Goal: Task Accomplishment & Management: Complete application form

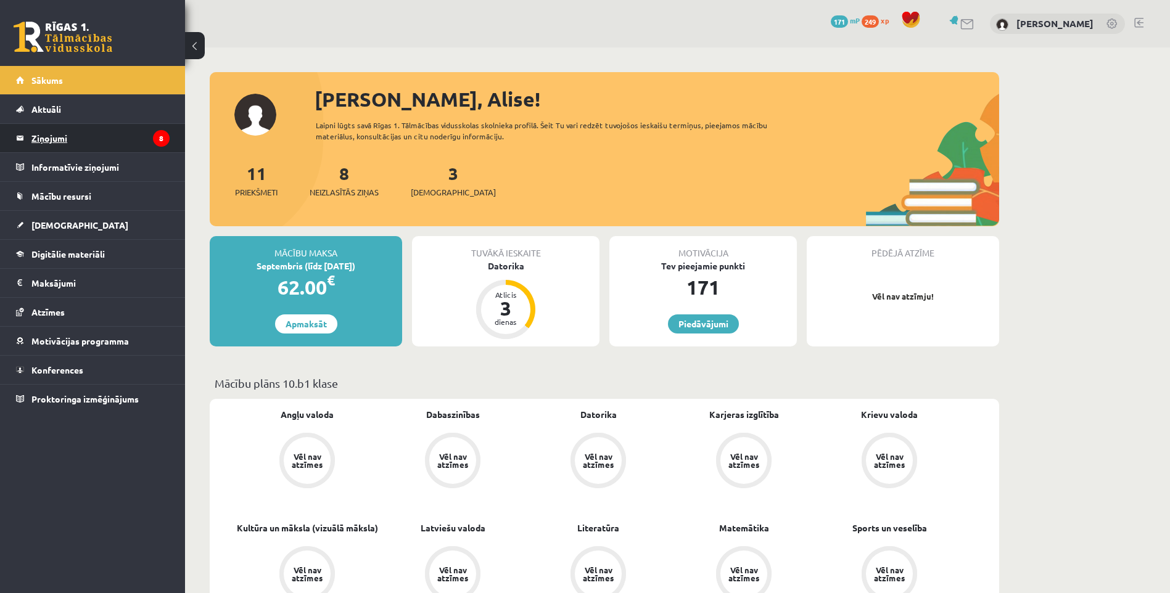
click at [107, 130] on legend "Ziņojumi 8" at bounding box center [100, 138] width 138 height 28
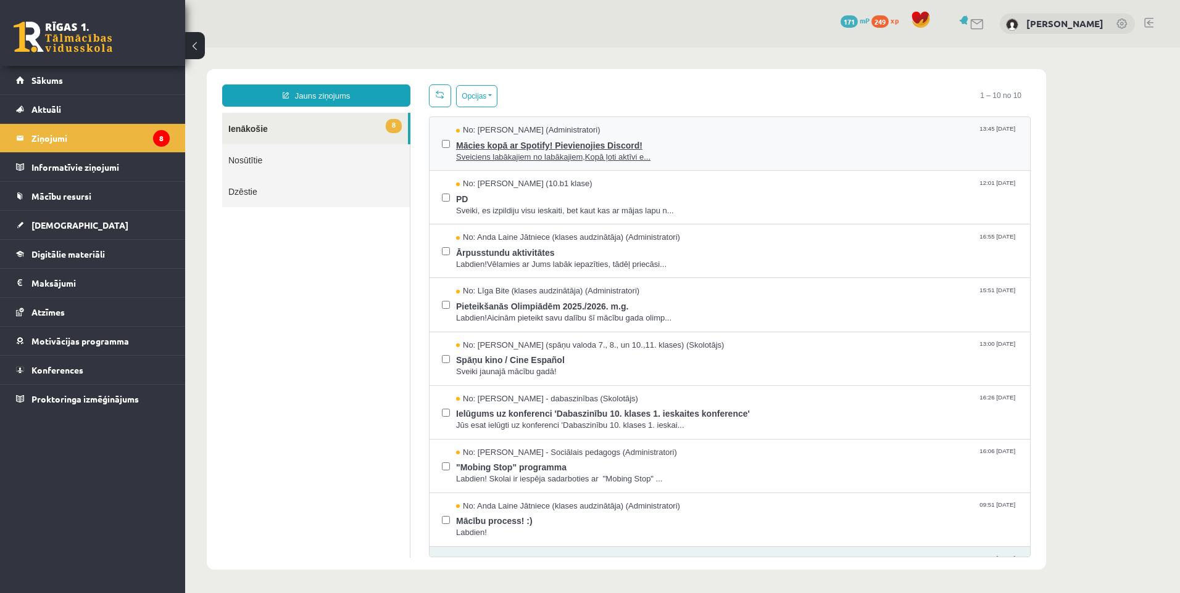
click at [490, 155] on span "Sveiciens labākajiem no labākajiem,Kopā ļoti aktīvi e..." at bounding box center [736, 158] width 561 height 12
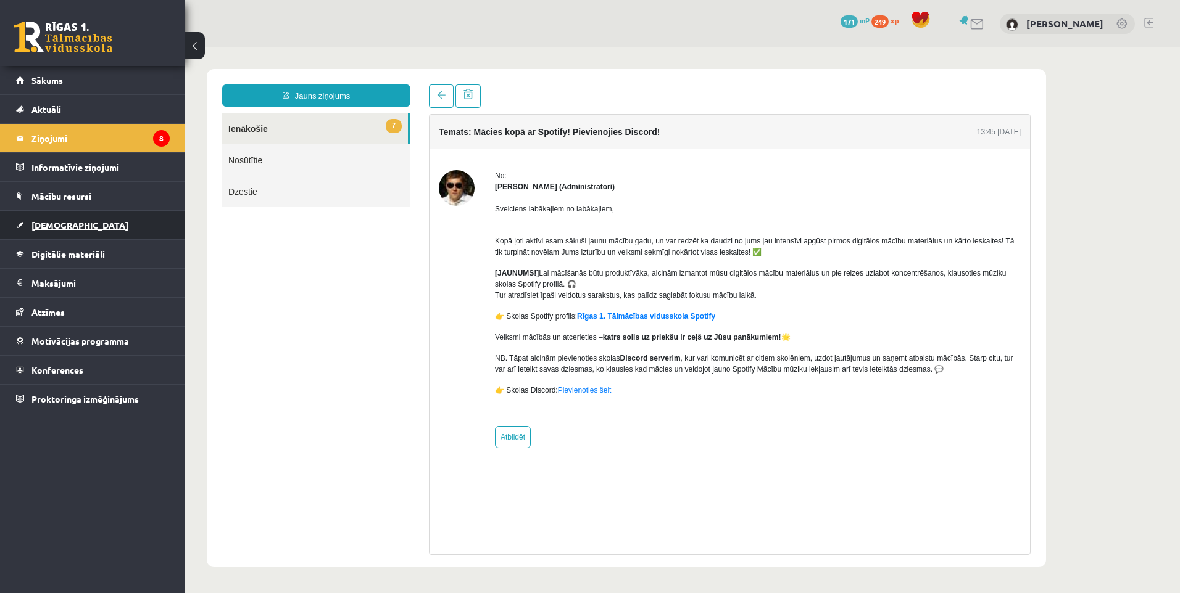
click at [57, 218] on link "[DEMOGRAPHIC_DATA]" at bounding box center [93, 225] width 154 height 28
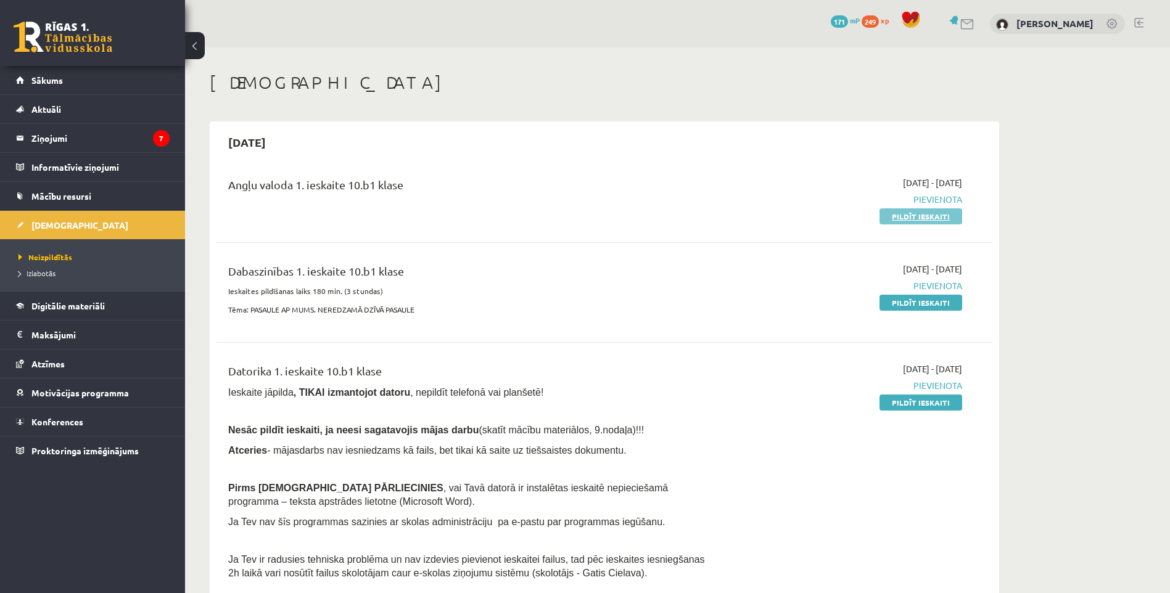
click at [920, 215] on link "Pildīt ieskaiti" at bounding box center [921, 217] width 83 height 16
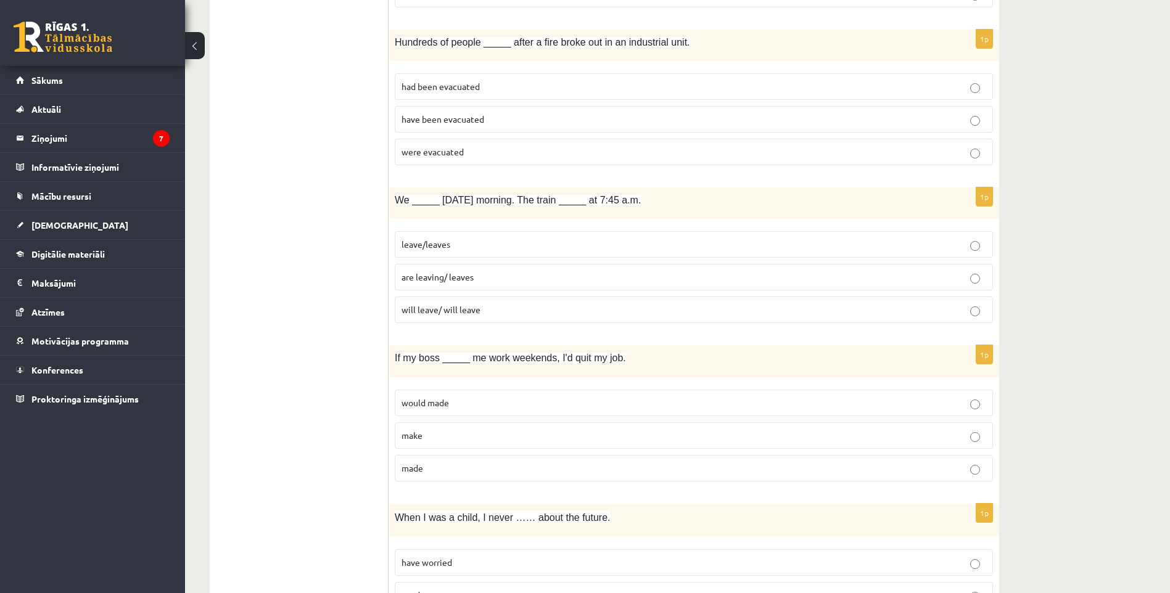
scroll to position [2097, 0]
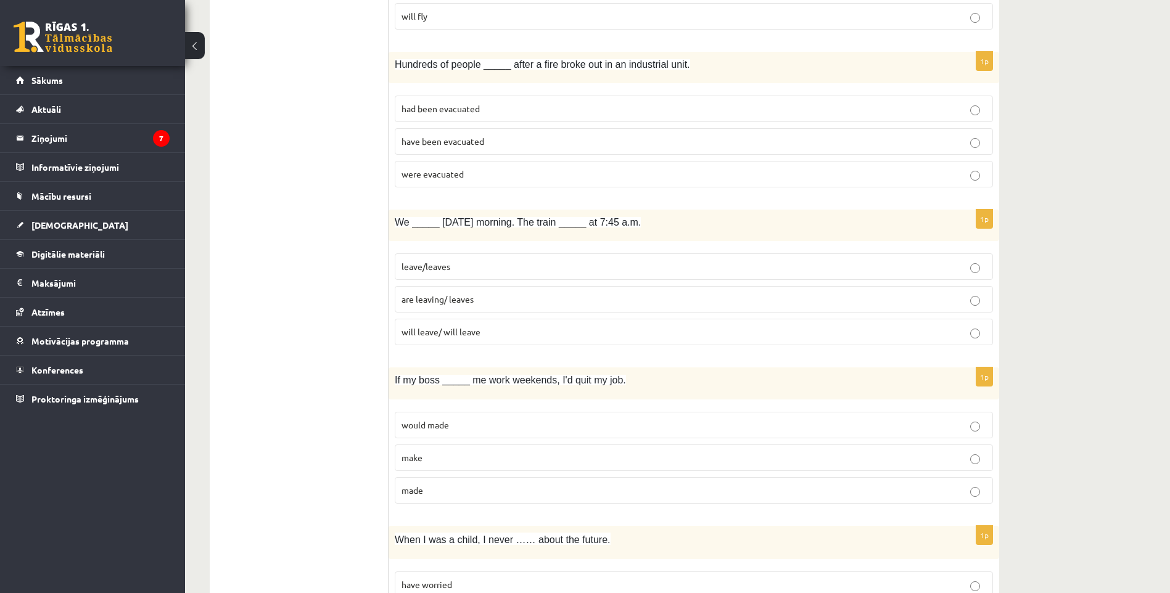
click at [967, 177] on p "were evacuated" at bounding box center [694, 174] width 585 height 13
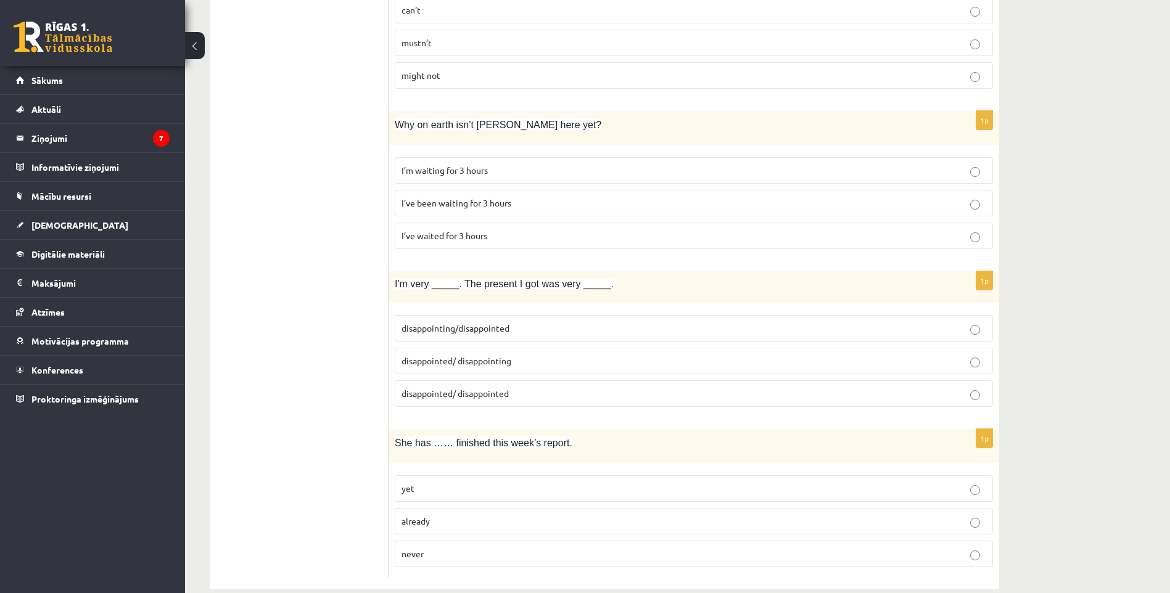
scroll to position [2852, 0]
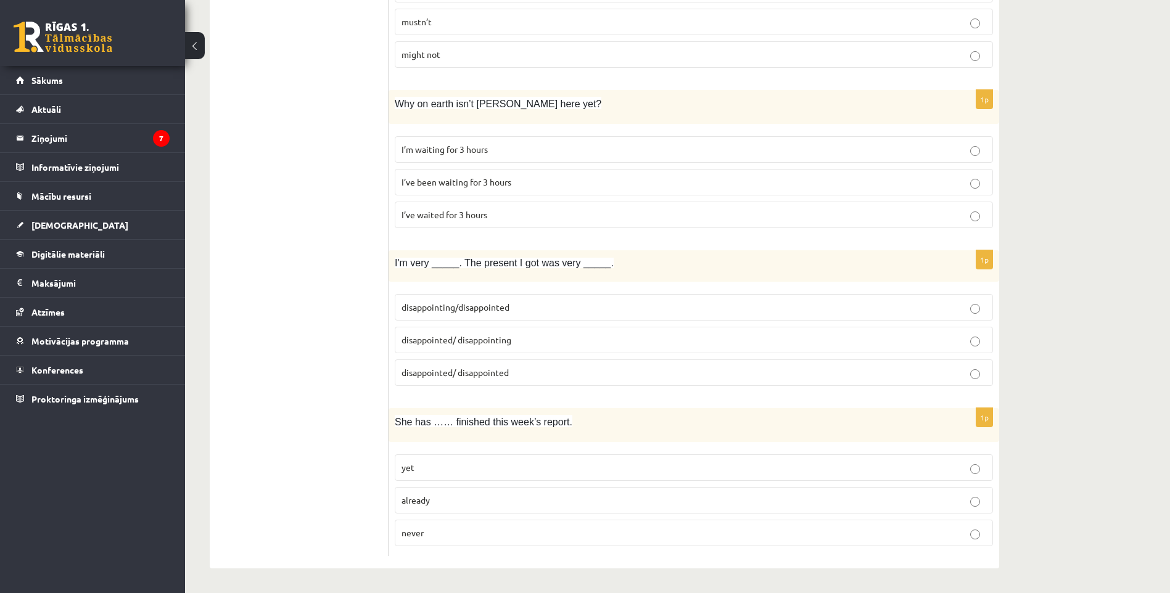
click at [469, 307] on span "disappointing/disappointed" at bounding box center [456, 307] width 108 height 11
click at [431, 502] on p "already" at bounding box center [694, 500] width 585 height 13
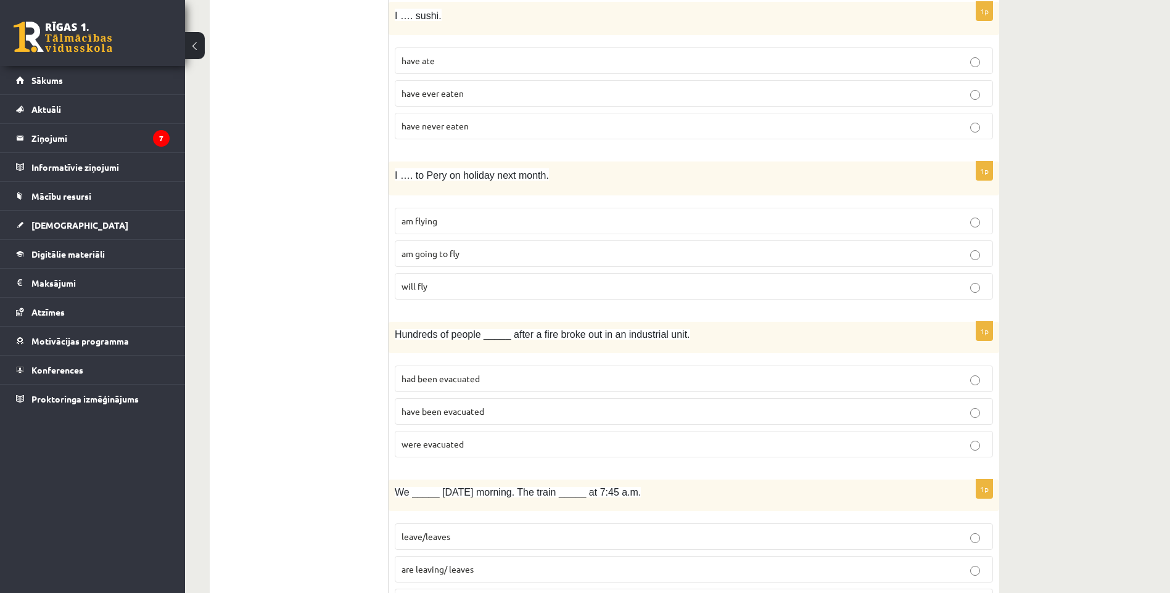
scroll to position [1680, 0]
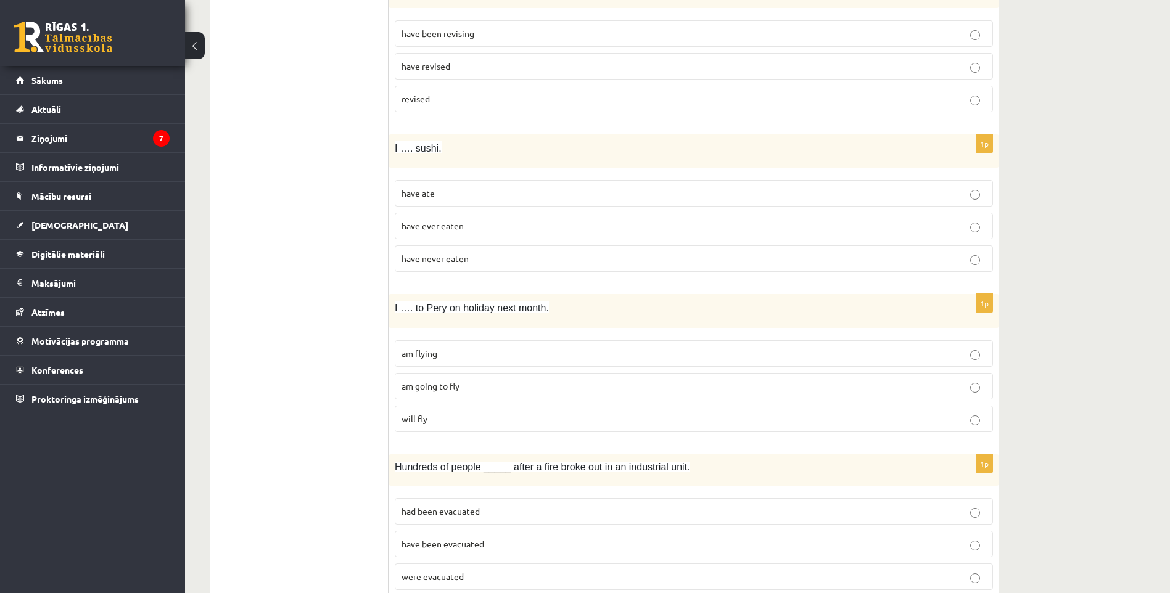
drag, startPoint x: 511, startPoint y: 194, endPoint x: 518, endPoint y: 207, distance: 14.6
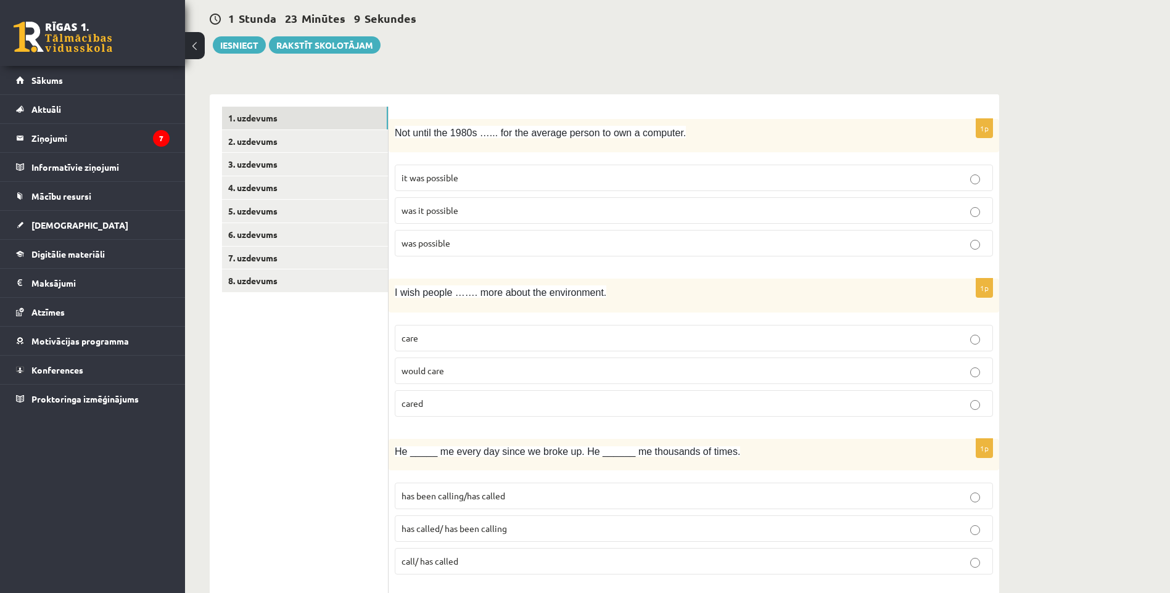
scroll to position [0, 0]
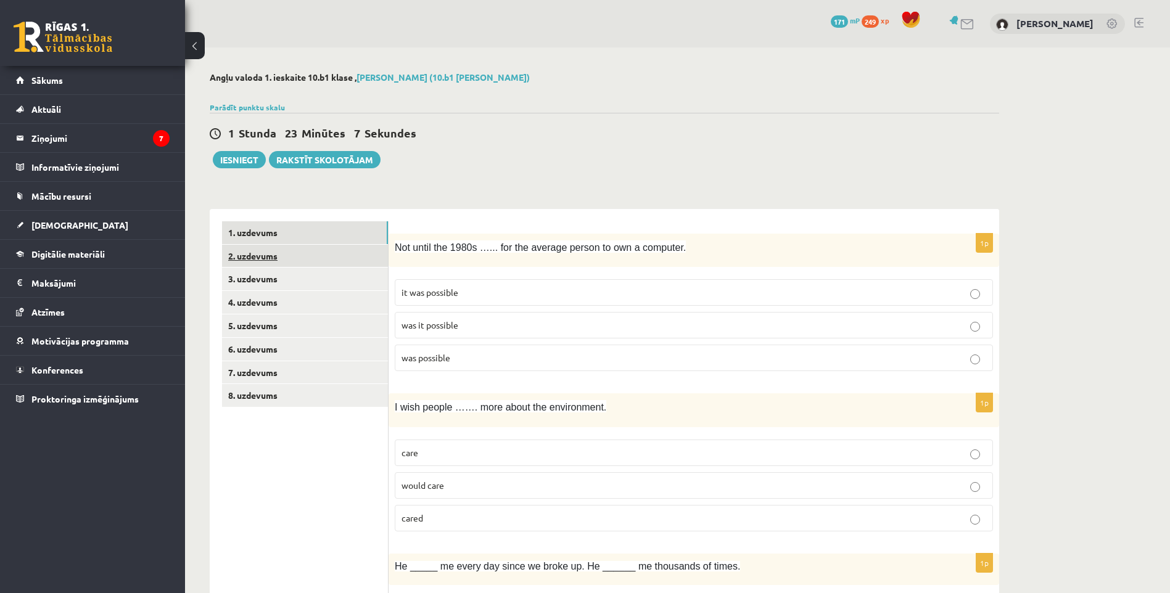
click at [339, 252] on link "2. uzdevums" at bounding box center [305, 256] width 166 height 23
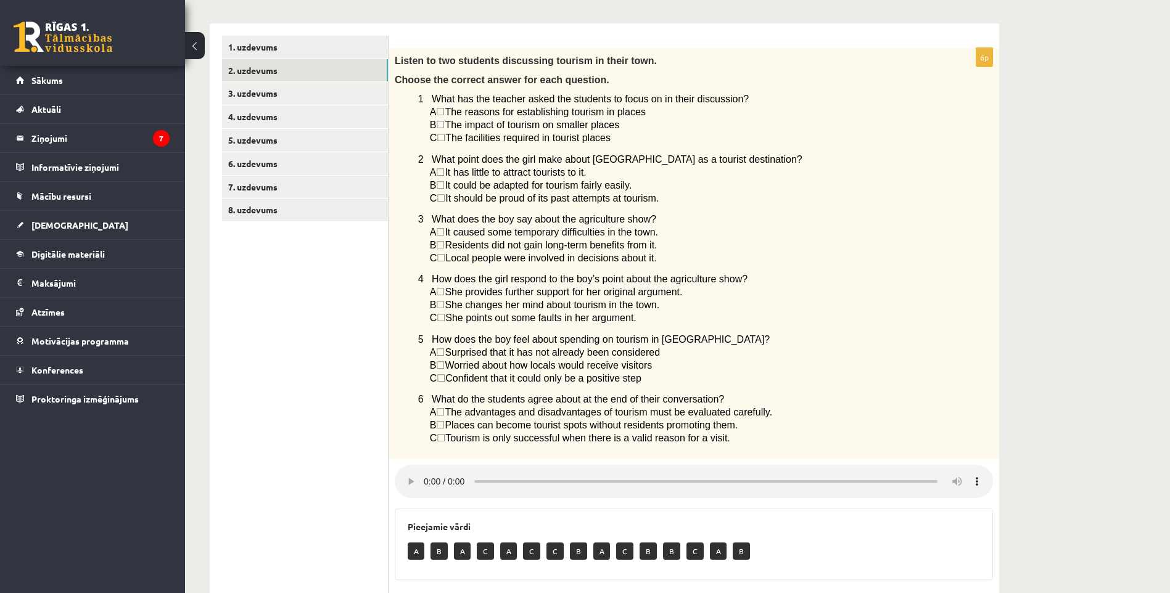
scroll to position [185, 0]
click at [445, 124] on span "☐" at bounding box center [440, 125] width 9 height 10
drag, startPoint x: 443, startPoint y: 126, endPoint x: 416, endPoint y: 132, distance: 27.8
click at [411, 144] on div "Listen to two students discussing tourism in their town. Choose the correct ans…" at bounding box center [694, 254] width 611 height 411
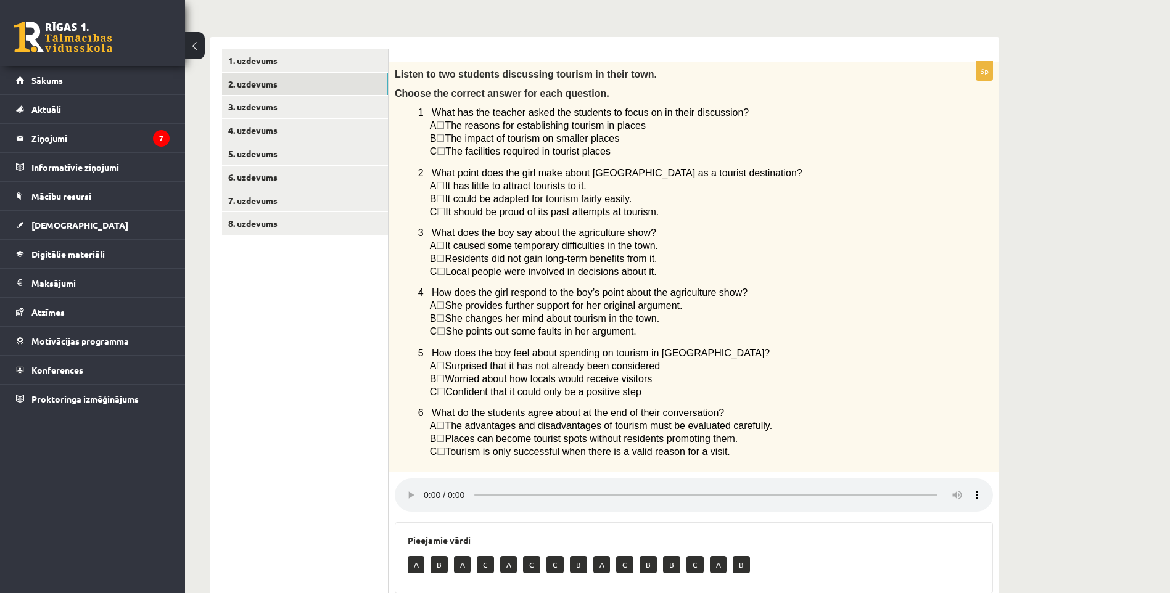
scroll to position [143, 0]
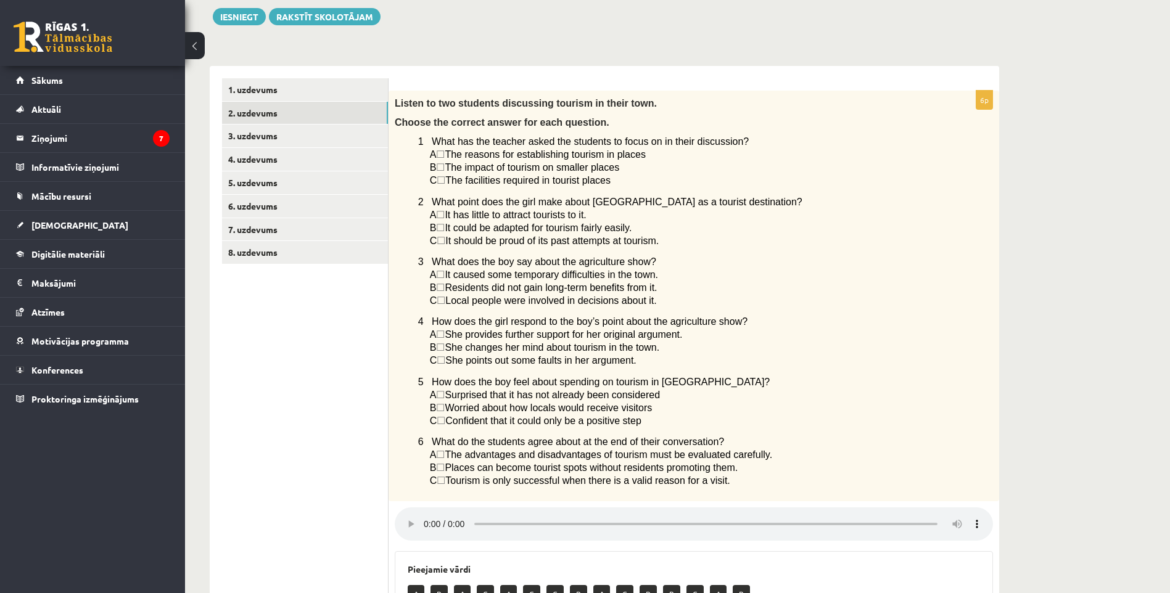
click at [444, 154] on span "☐" at bounding box center [440, 154] width 9 height 10
click at [444, 155] on span "☐" at bounding box center [440, 154] width 9 height 10
click at [456, 157] on span "The reasons for establishing tourism in places" at bounding box center [545, 154] width 201 height 10
click at [444, 155] on span "☐" at bounding box center [440, 154] width 9 height 10
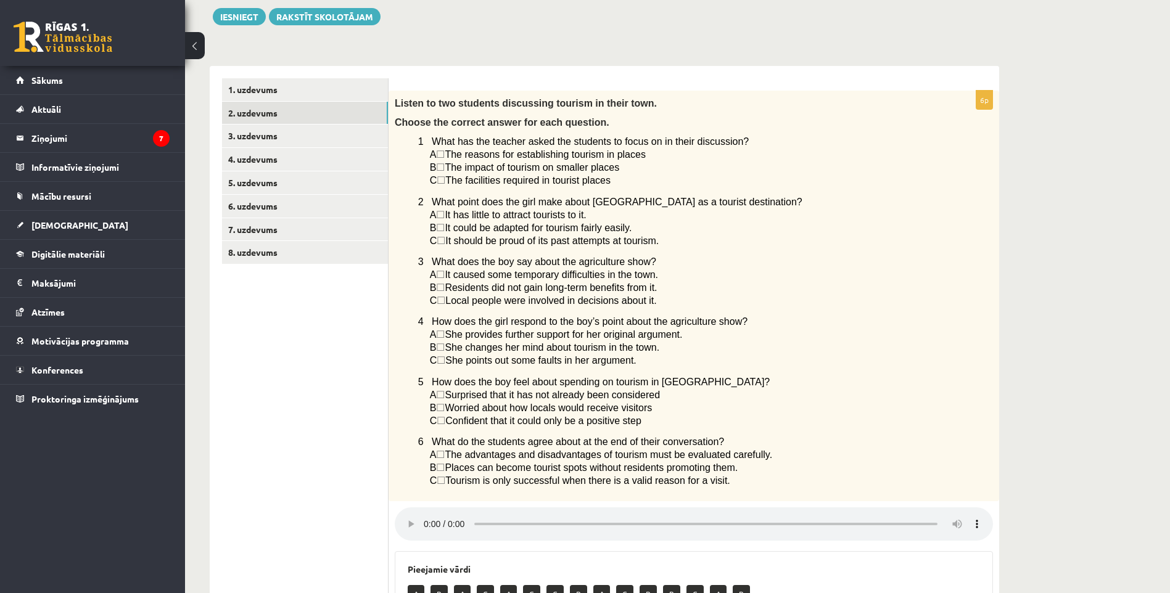
drag, startPoint x: 443, startPoint y: 154, endPoint x: 782, endPoint y: 209, distance: 343.7
click at [784, 211] on p "A ☐  It has little to attract tourists to it." at bounding box center [681, 215] width 502 height 13
click at [445, 155] on span "☐" at bounding box center [440, 154] width 9 height 10
click at [445, 154] on span "☐" at bounding box center [440, 154] width 9 height 10
click at [445, 152] on span "☐" at bounding box center [440, 154] width 9 height 10
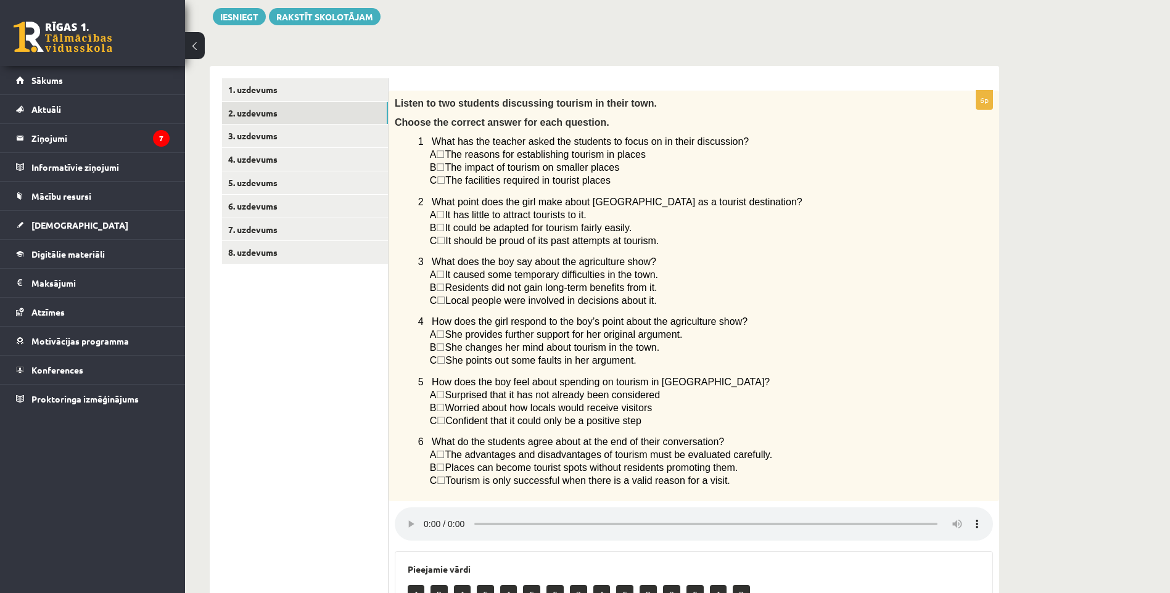
click at [445, 152] on span "☐" at bounding box center [440, 154] width 9 height 10
click at [445, 156] on span "☐" at bounding box center [440, 154] width 9 height 10
click at [445, 157] on span "☐" at bounding box center [440, 154] width 9 height 10
click at [445, 154] on span "☐" at bounding box center [440, 154] width 9 height 10
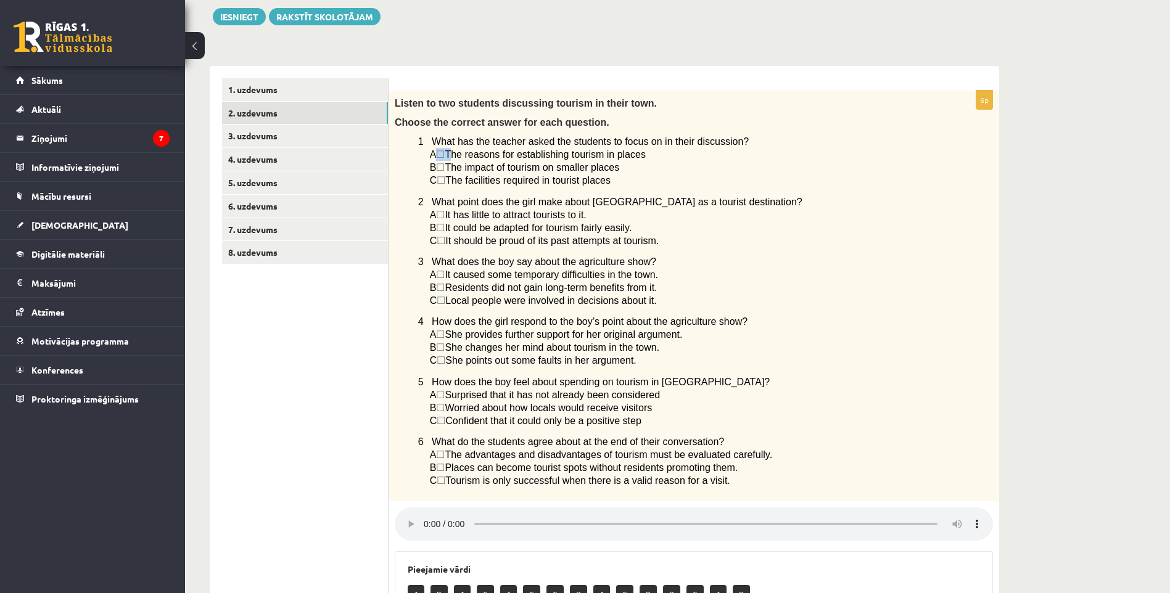
click at [445, 155] on span "☐" at bounding box center [440, 154] width 9 height 10
drag, startPoint x: 453, startPoint y: 156, endPoint x: 433, endPoint y: 168, distance: 23.5
click at [433, 168] on span "B" at bounding box center [433, 167] width 7 height 10
click at [444, 154] on span "☐" at bounding box center [440, 154] width 9 height 10
click at [445, 154] on span "☐" at bounding box center [440, 154] width 9 height 10
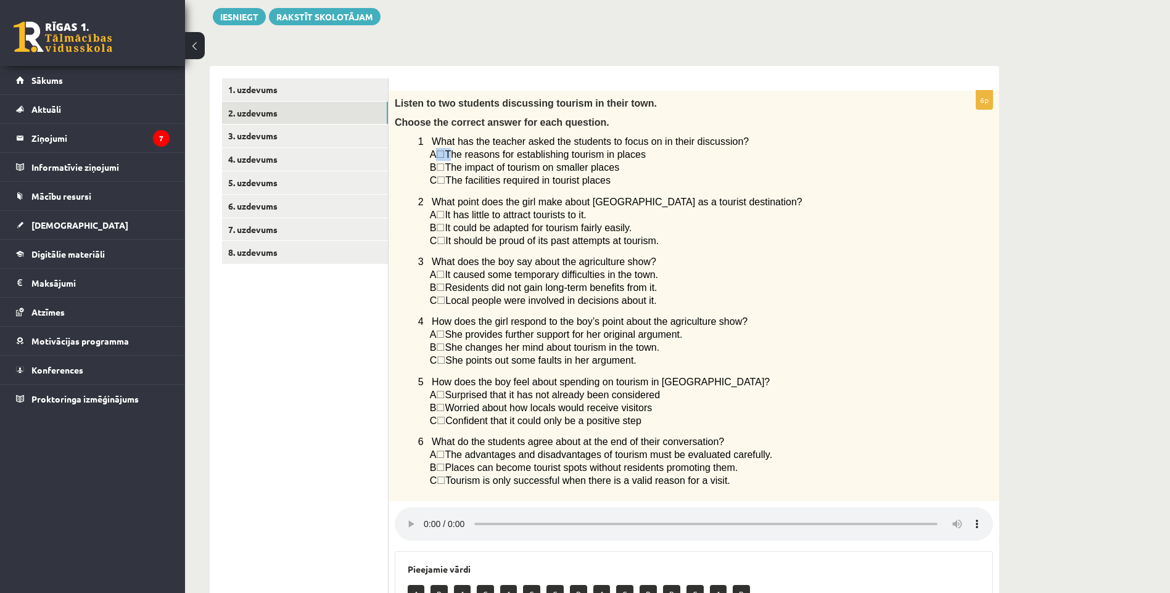
click at [445, 154] on span "☐" at bounding box center [440, 154] width 9 height 10
drag, startPoint x: 445, startPoint y: 154, endPoint x: 405, endPoint y: 170, distance: 43.4
click at [405, 170] on div "Listen to two students discussing tourism in their town. Choose the correct ans…" at bounding box center [694, 296] width 611 height 411
click at [445, 167] on span "☐" at bounding box center [440, 167] width 9 height 10
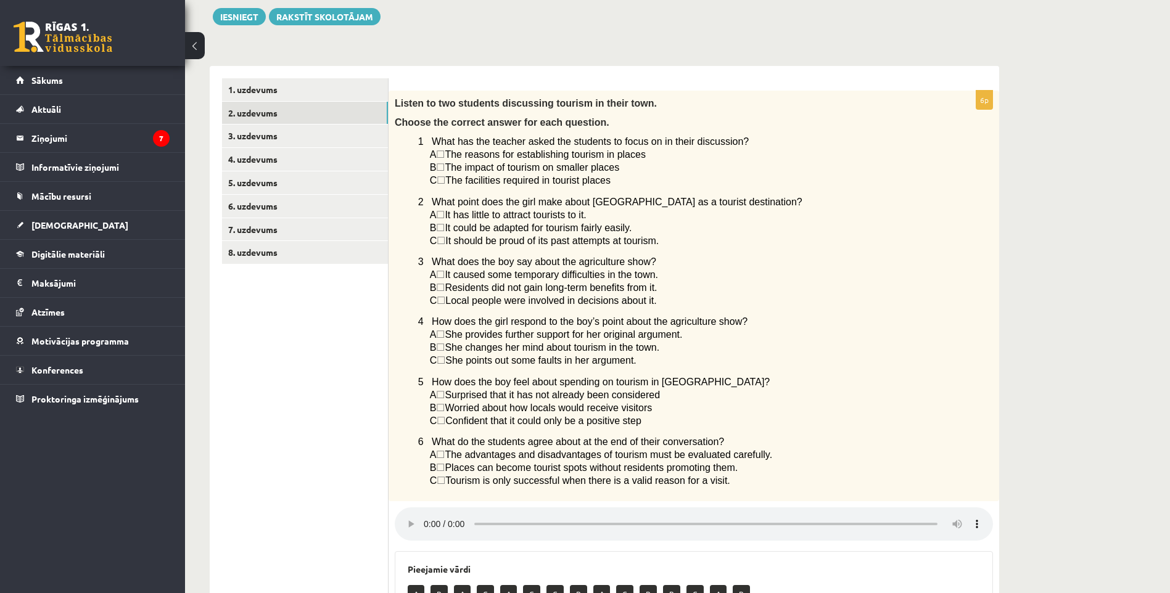
click at [428, 170] on div "Listen to two students discussing tourism in their town. Choose the correct ans…" at bounding box center [694, 296] width 611 height 411
drag, startPoint x: 455, startPoint y: 168, endPoint x: 619, endPoint y: 167, distance: 164.7
click at [619, 167] on p "B ☐  The impact of tourism on smaller places" at bounding box center [681, 167] width 502 height 13
drag, startPoint x: 619, startPoint y: 167, endPoint x: 597, endPoint y: 168, distance: 22.9
drag, startPoint x: 597, startPoint y: 168, endPoint x: 922, endPoint y: 247, distance: 334.6
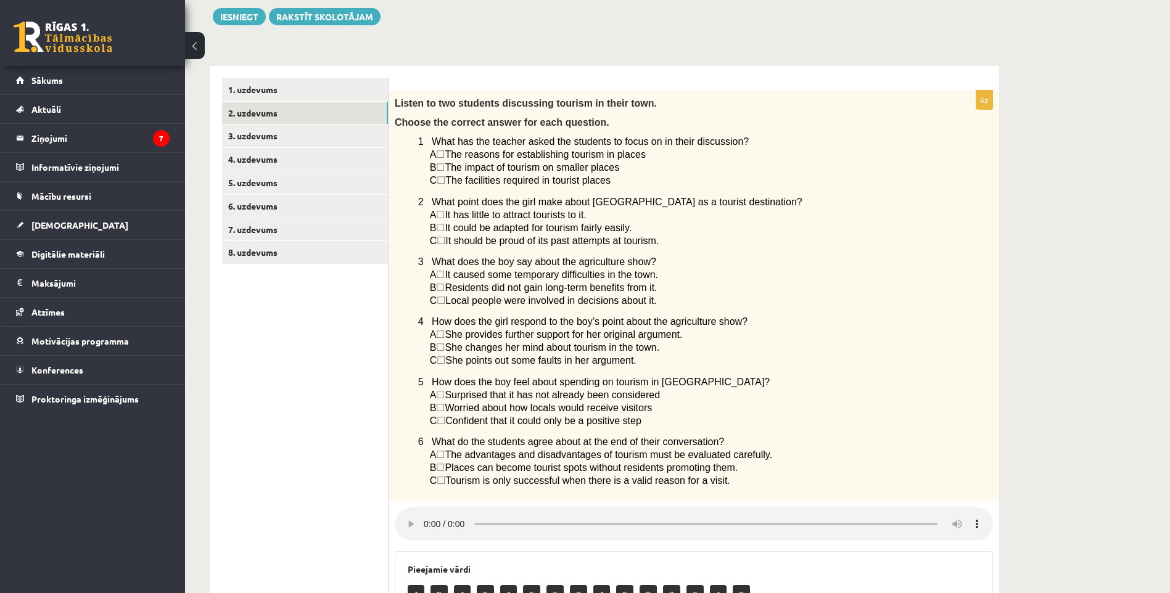
click at [922, 247] on p "C ☐  It should be proud of its past attempts at tourism." at bounding box center [681, 240] width 502 height 13
drag, startPoint x: 453, startPoint y: 169, endPoint x: 632, endPoint y: 165, distance: 179.0
click at [632, 165] on p "B ☐  The impact of tourism on smaller places" at bounding box center [681, 167] width 502 height 13
drag, startPoint x: 632, startPoint y: 165, endPoint x: 624, endPoint y: 167, distance: 9.0
click at [624, 167] on p "B ☐  The impact of tourism on smaller places" at bounding box center [681, 167] width 502 height 13
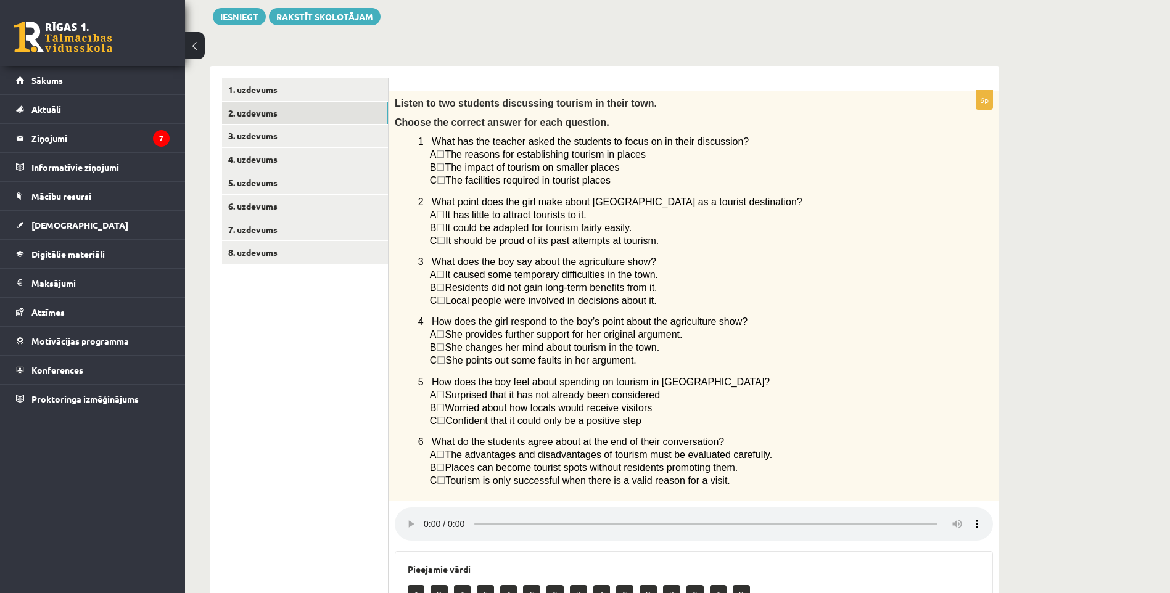
click at [624, 167] on p "B ☐  The impact of tourism on smaller places" at bounding box center [681, 167] width 502 height 13
click at [620, 168] on p "B ☐  The impact of tourism on smaller places" at bounding box center [681, 167] width 502 height 13
drag, startPoint x: 614, startPoint y: 168, endPoint x: 627, endPoint y: 168, distance: 13.0
click at [616, 168] on p "B ☐  The impact of tourism on smaller places" at bounding box center [681, 167] width 502 height 13
drag, startPoint x: 603, startPoint y: 168, endPoint x: 453, endPoint y: 167, distance: 149.3
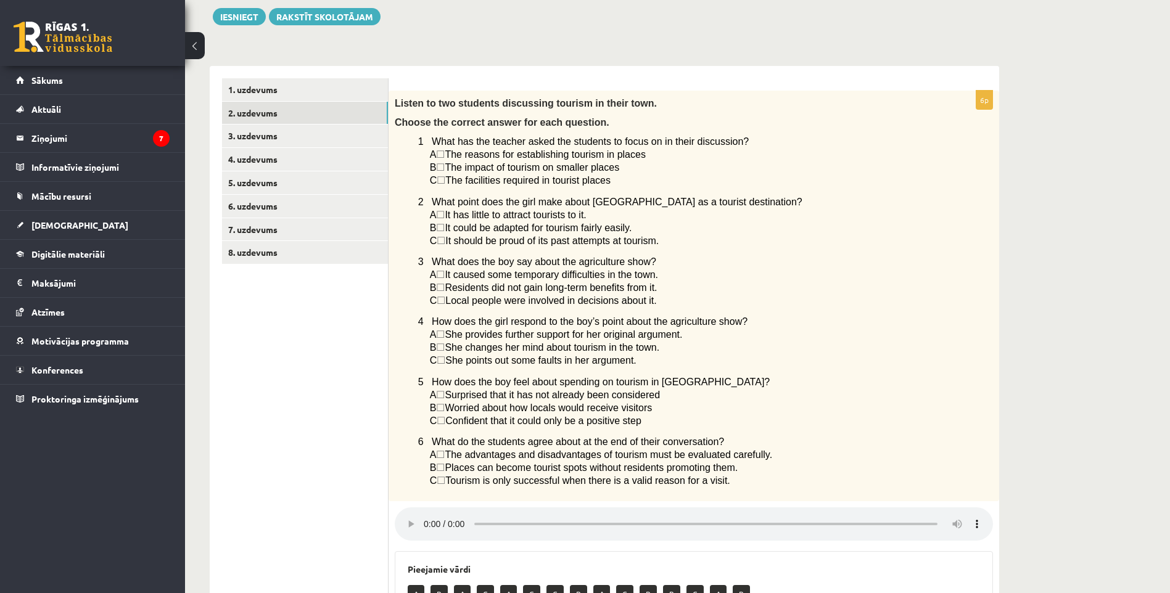
click at [453, 167] on p "B ☐  The impact of tourism on smaller places" at bounding box center [681, 167] width 502 height 13
drag, startPoint x: 729, startPoint y: 125, endPoint x: 734, endPoint y: 128, distance: 6.4
click at [732, 124] on p "Choose the correct answer for each question." at bounding box center [663, 122] width 537 height 13
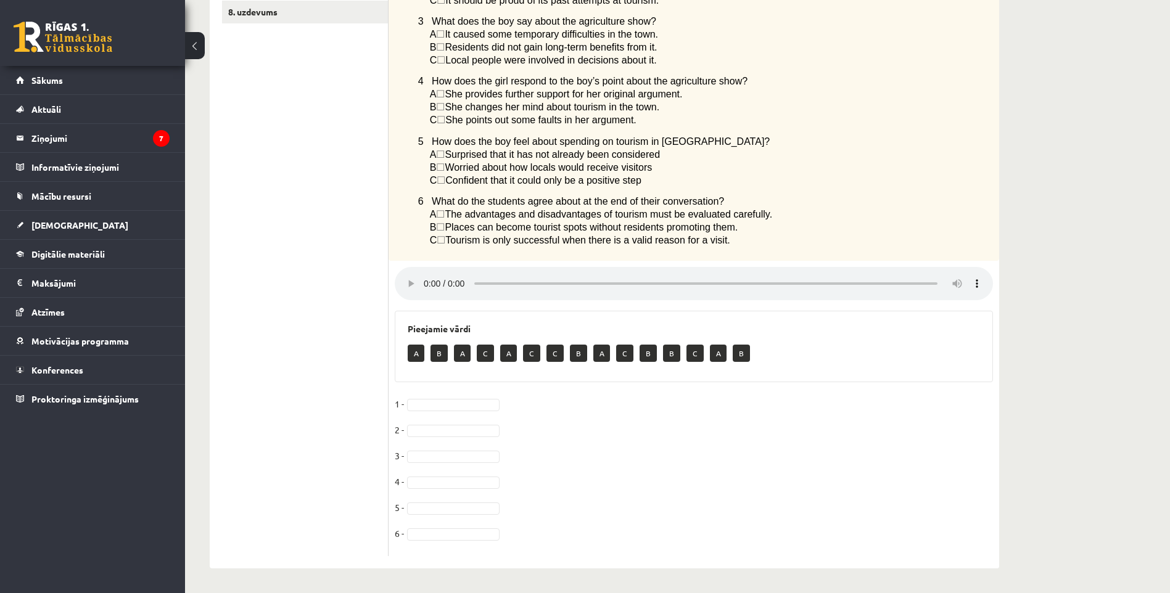
click at [438, 336] on div "Pieejamie vārdi A B A C A C C B A C B B C A B" at bounding box center [694, 347] width 598 height 72
click at [413, 353] on p "A" at bounding box center [416, 353] width 17 height 17
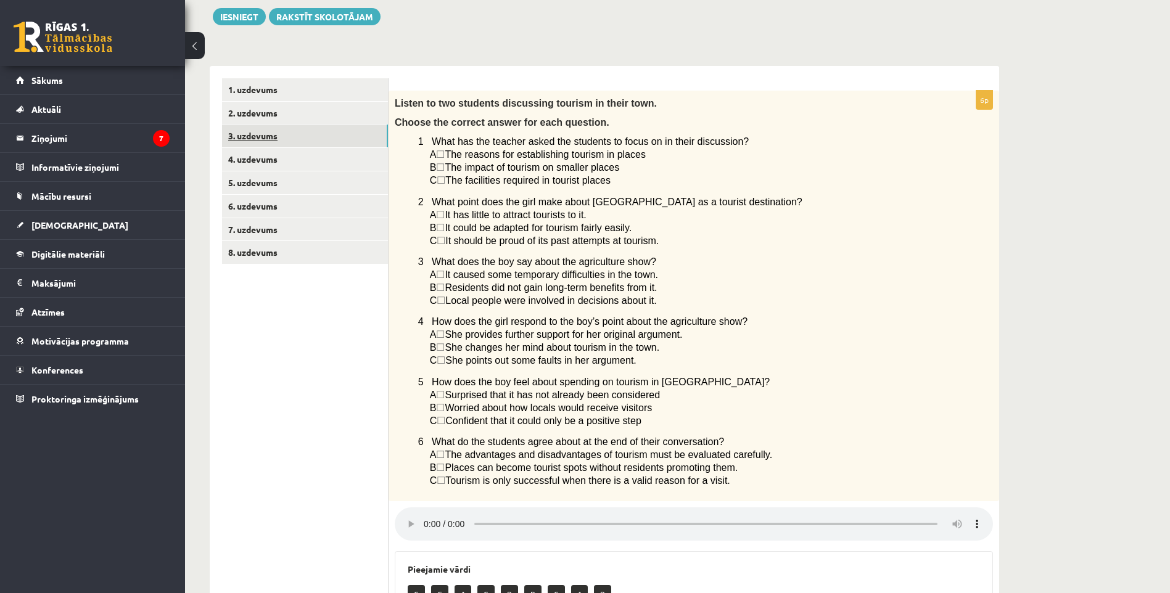
click at [307, 141] on link "3. uzdevums" at bounding box center [305, 136] width 166 height 23
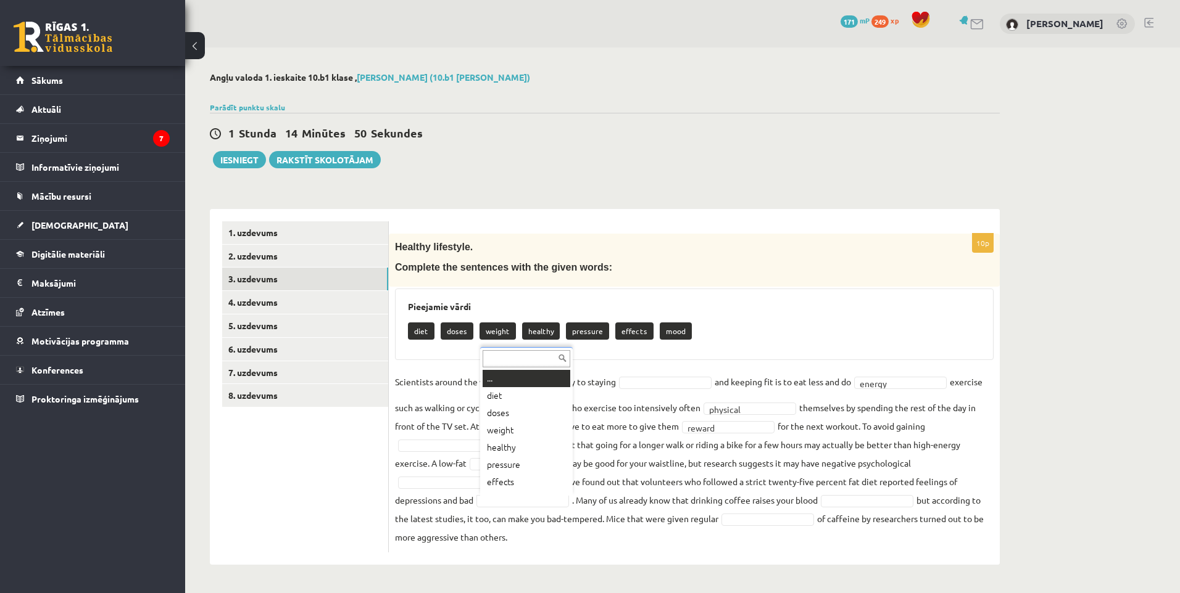
scroll to position [15, 0]
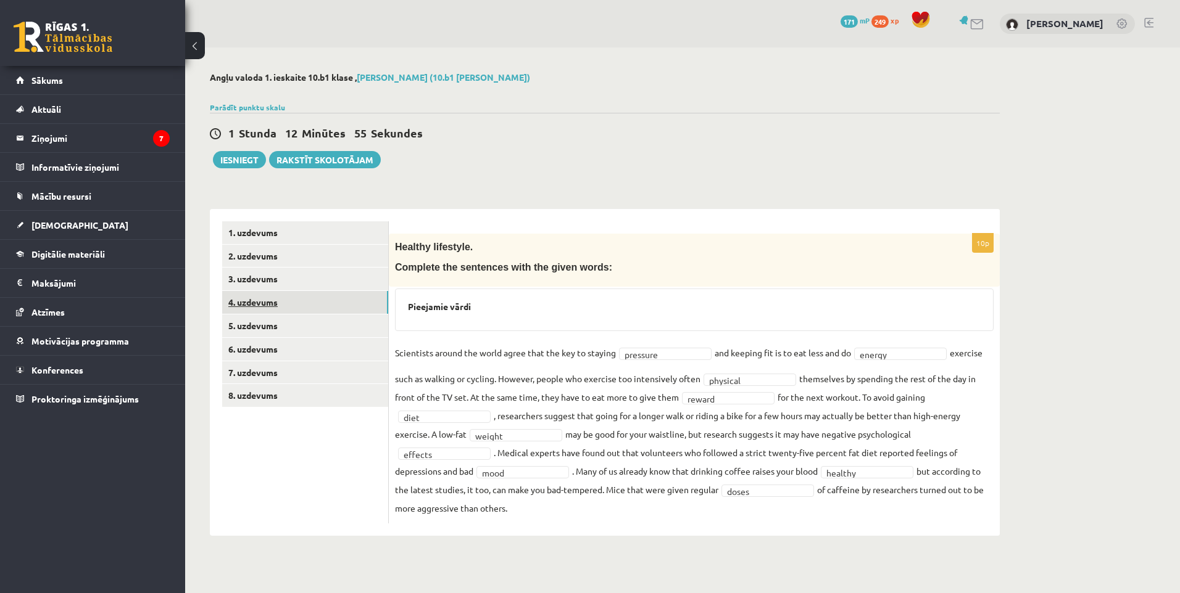
click at [303, 302] on link "4. uzdevums" at bounding box center [305, 302] width 166 height 23
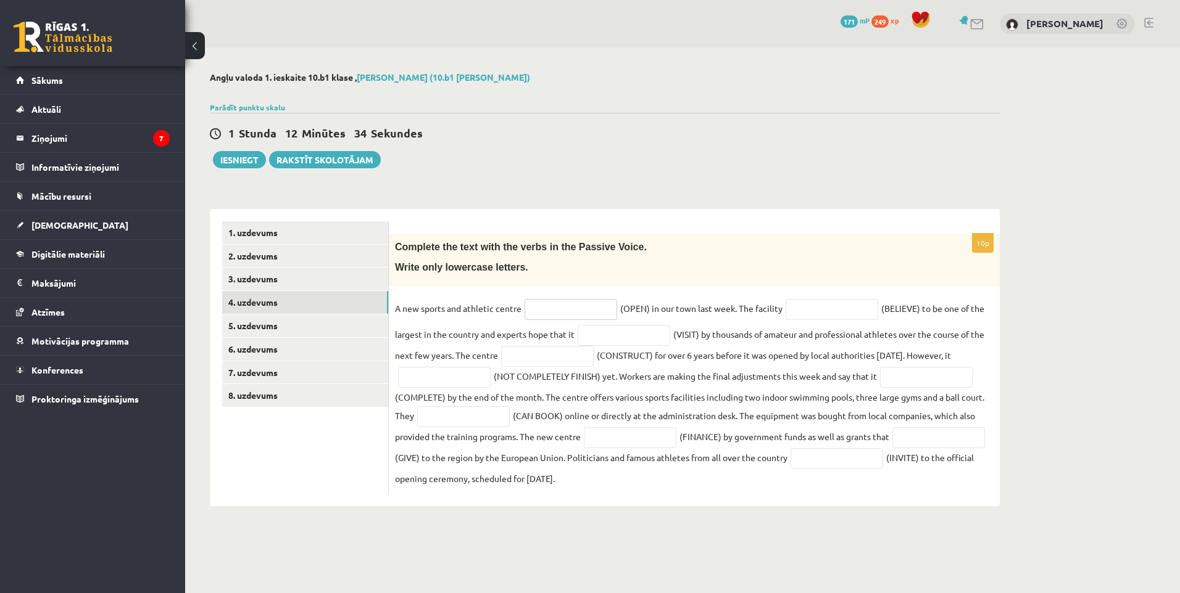
click at [541, 310] on input "text" at bounding box center [570, 309] width 93 height 21
type input "**********"
click at [801, 305] on input "text" at bounding box center [831, 309] width 93 height 21
type input "**********"
click at [642, 340] on input "text" at bounding box center [623, 335] width 93 height 21
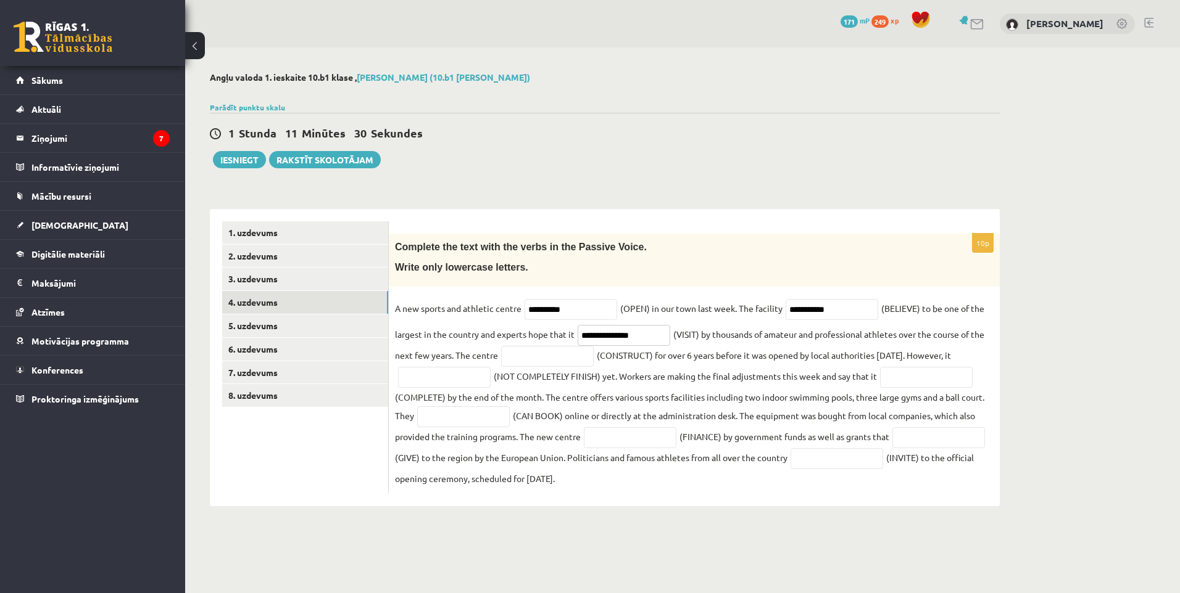
type input "**********"
click at [530, 360] on input "text" at bounding box center [547, 356] width 93 height 21
type input "**********"
click at [471, 379] on input "text" at bounding box center [444, 377] width 93 height 21
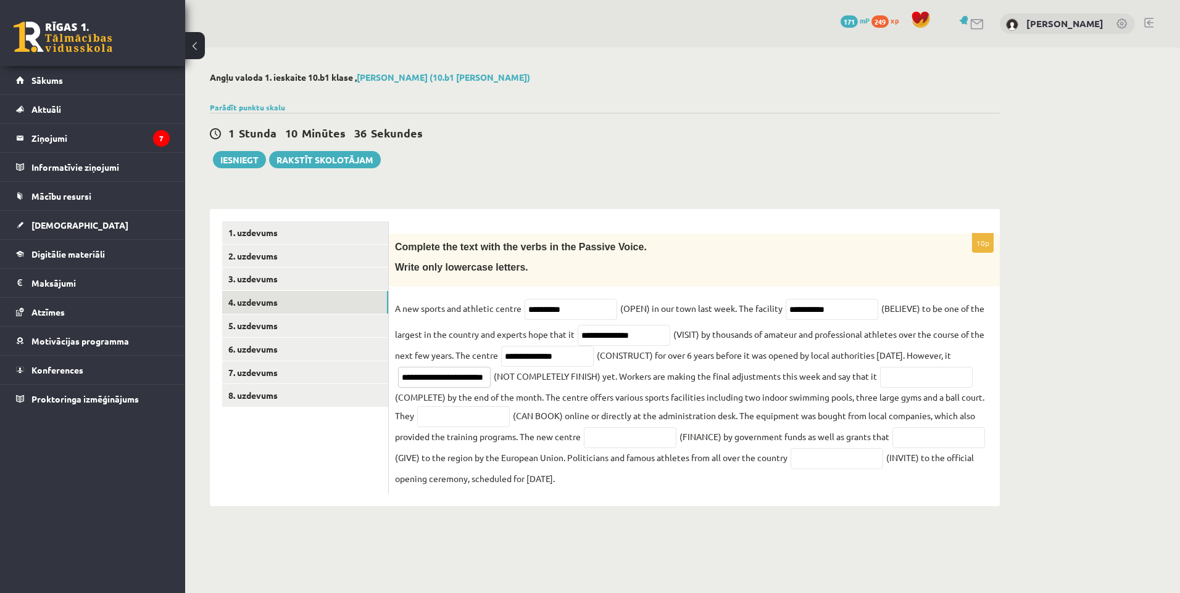
type input "**********"
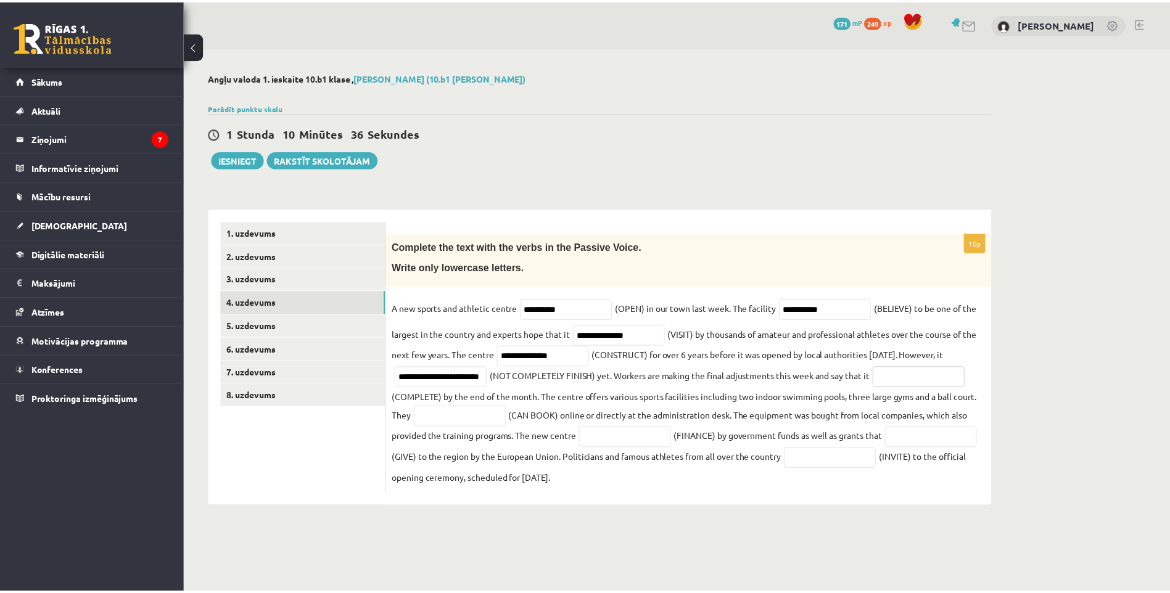
scroll to position [0, 0]
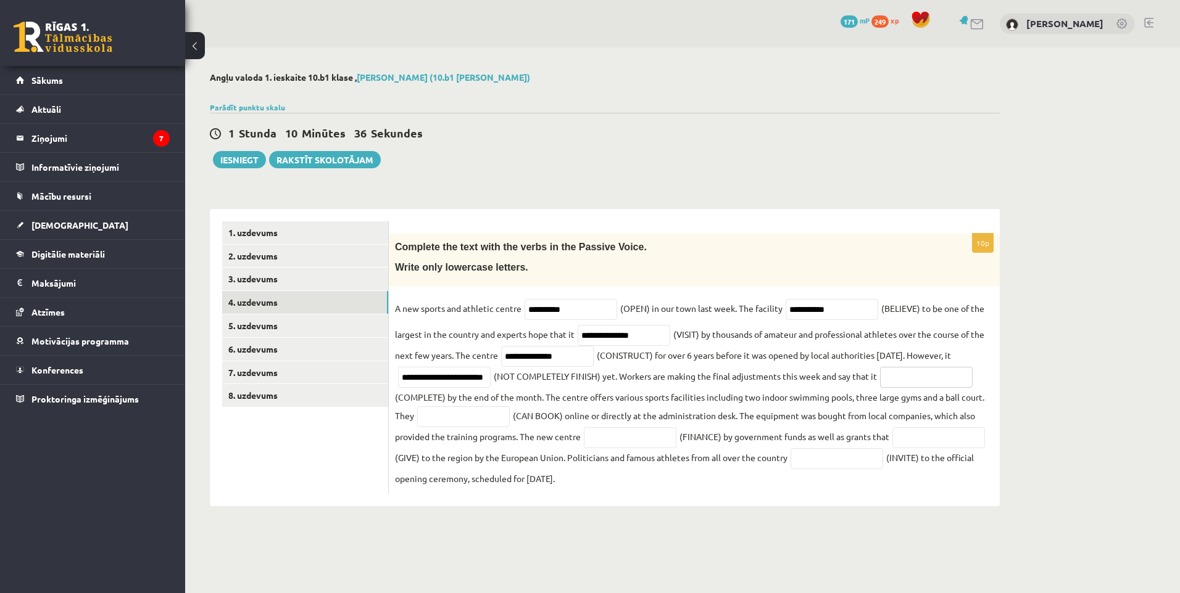
click at [929, 377] on input "text" at bounding box center [926, 377] width 93 height 21
type input "**********"
click at [453, 419] on input "text" at bounding box center [463, 417] width 93 height 21
type input "**********"
click at [640, 441] on input "text" at bounding box center [630, 438] width 93 height 21
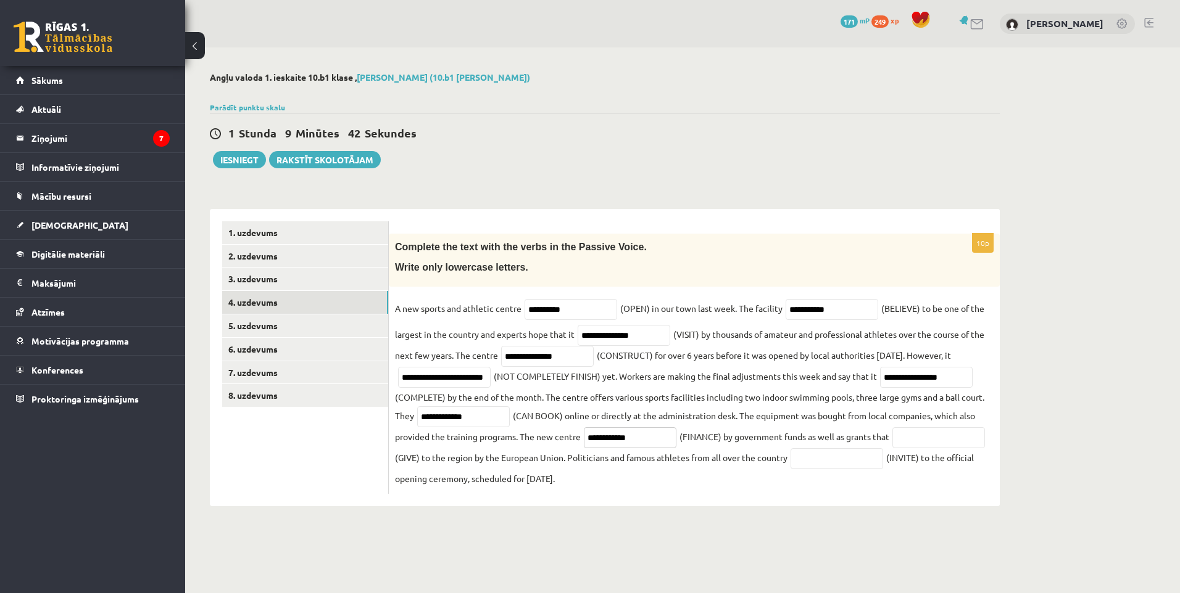
type input "**********"
drag, startPoint x: 457, startPoint y: 460, endPoint x: 465, endPoint y: 464, distance: 8.8
click at [892, 448] on input "text" at bounding box center [938, 438] width 93 height 21
type input "**********"
click at [883, 453] on input "text" at bounding box center [836, 458] width 93 height 21
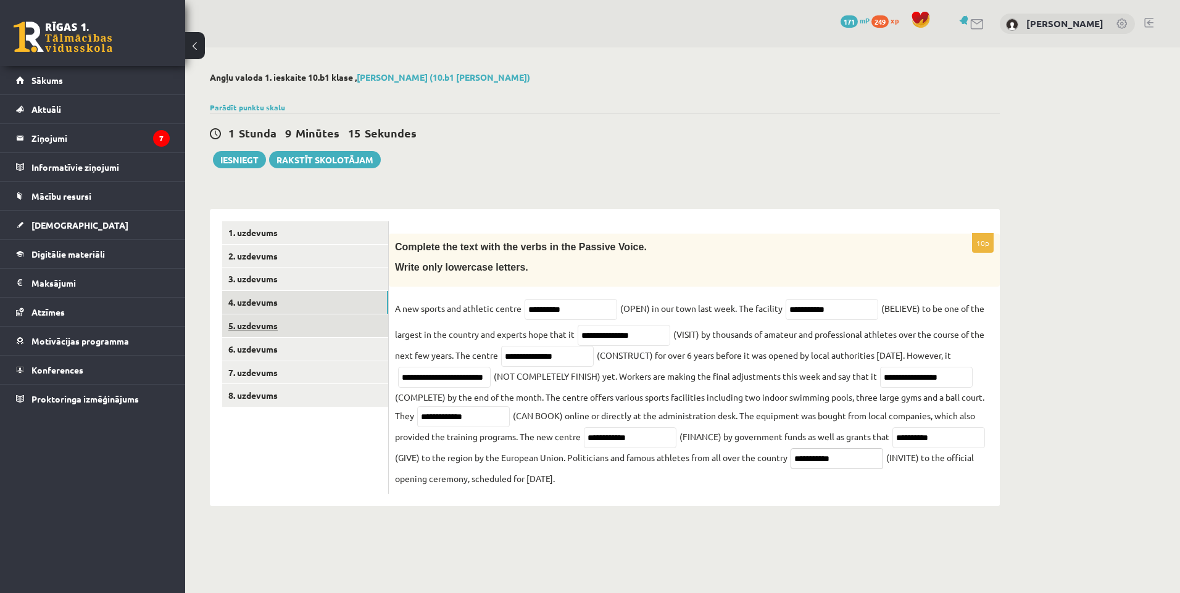
type input "**********"
click at [273, 329] on link "5. uzdevums" at bounding box center [305, 326] width 166 height 23
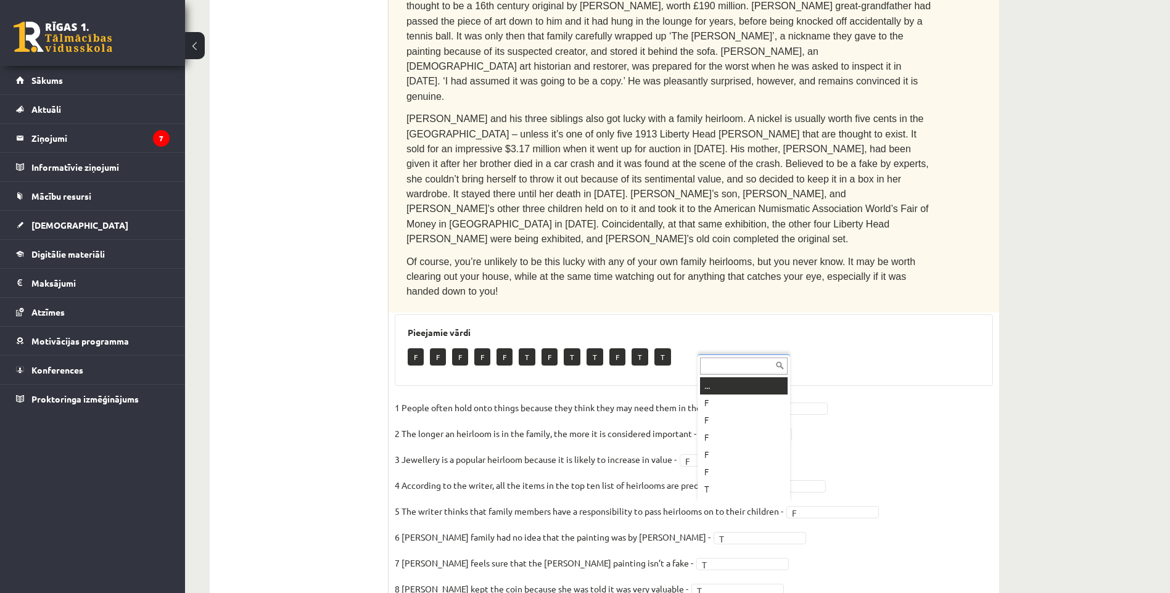
scroll to position [15, 0]
drag, startPoint x: 710, startPoint y: 426, endPoint x: 714, endPoint y: 472, distance: 45.8
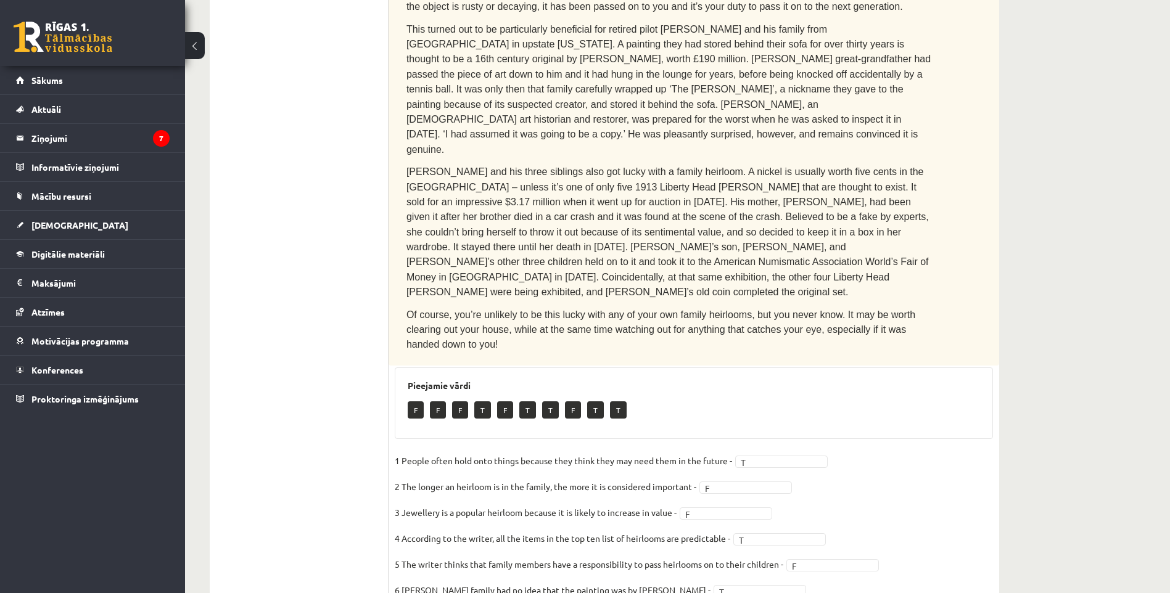
scroll to position [0, 0]
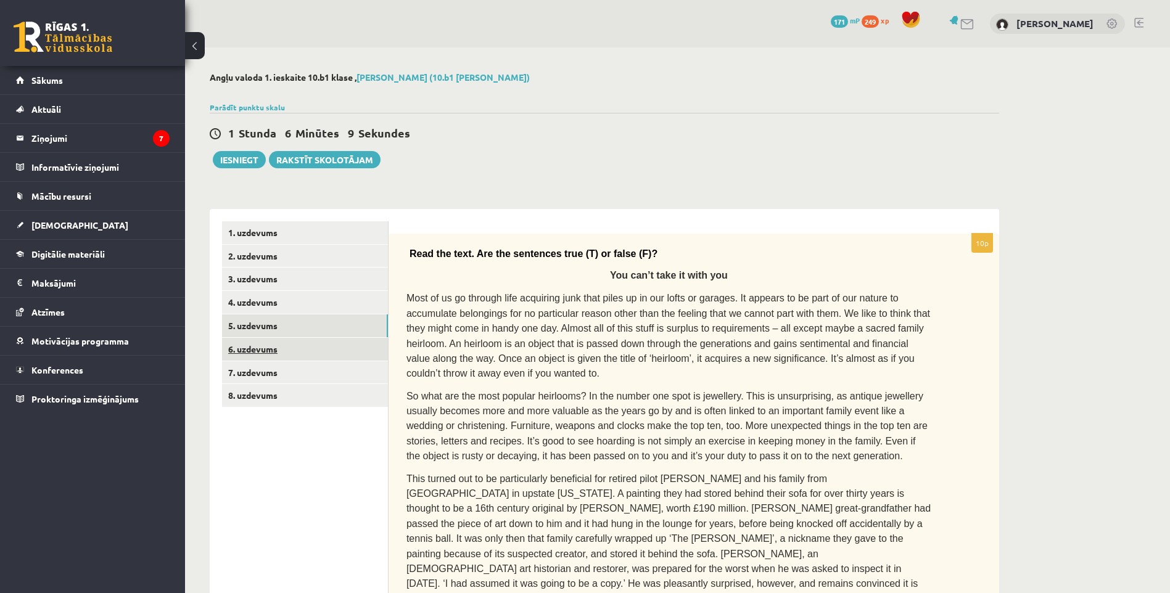
click at [277, 350] on link "6. uzdevums" at bounding box center [305, 349] width 166 height 23
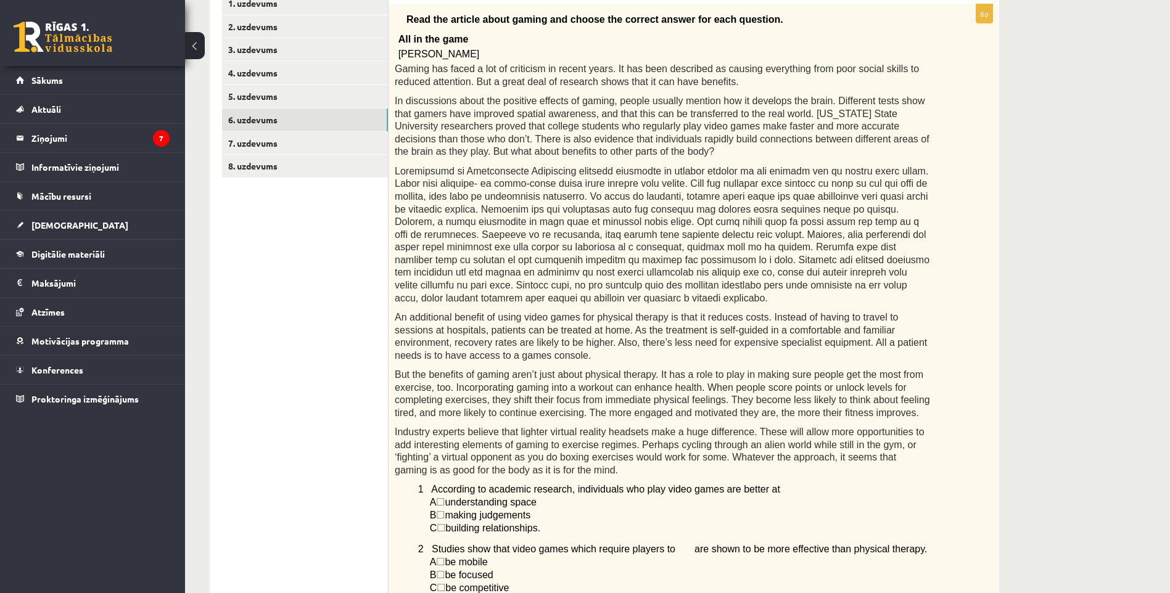
scroll to position [207, 0]
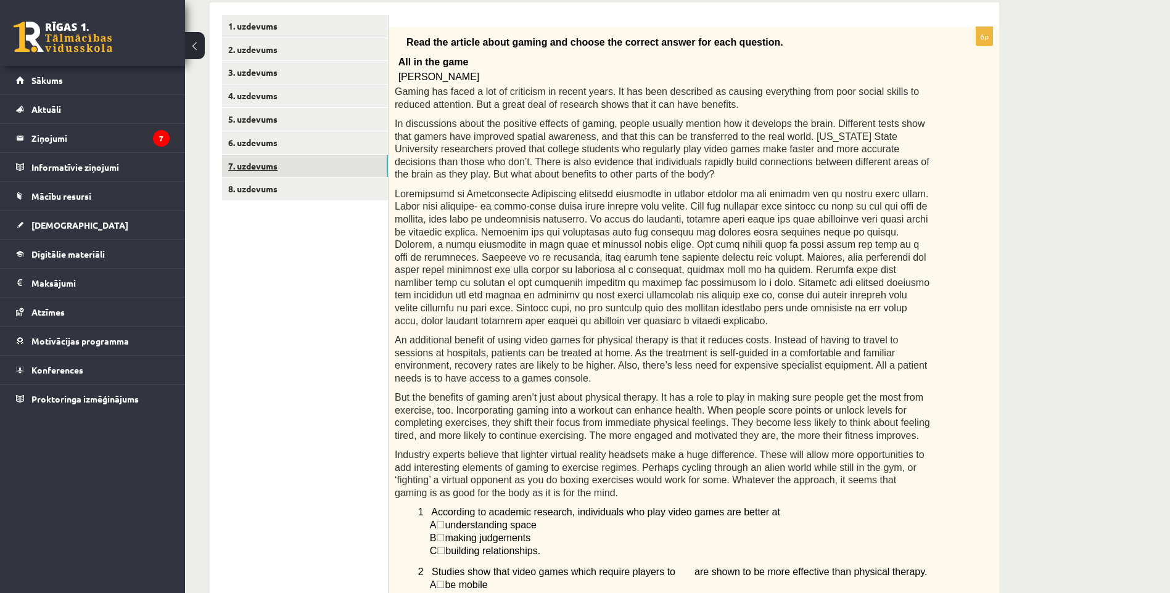
click at [329, 168] on link "7. uzdevums" at bounding box center [305, 166] width 166 height 23
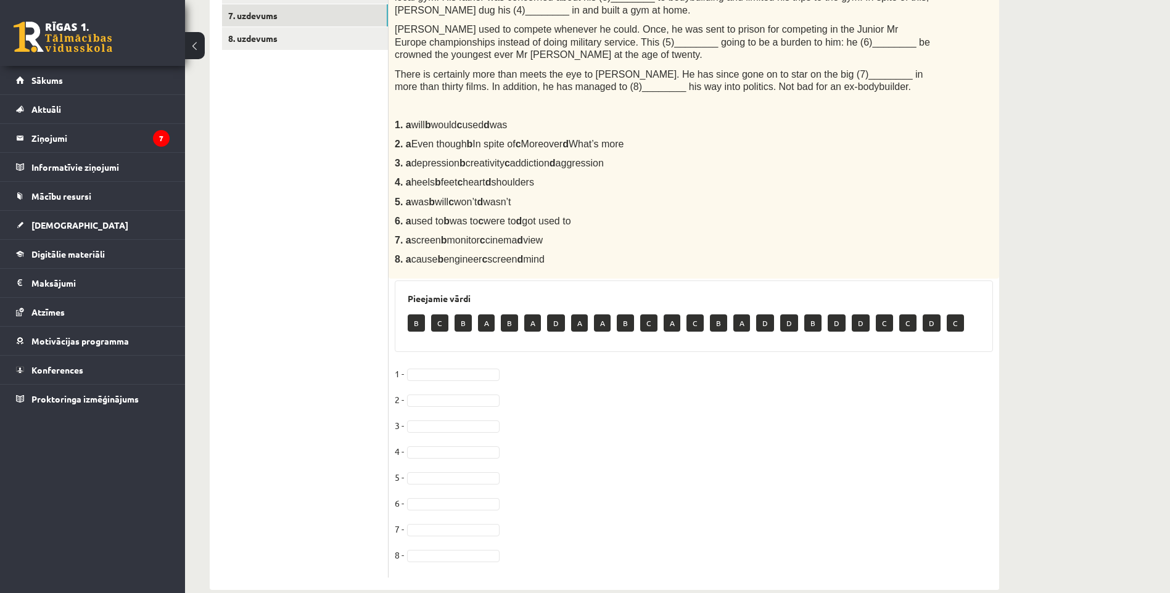
scroll to position [378, 0]
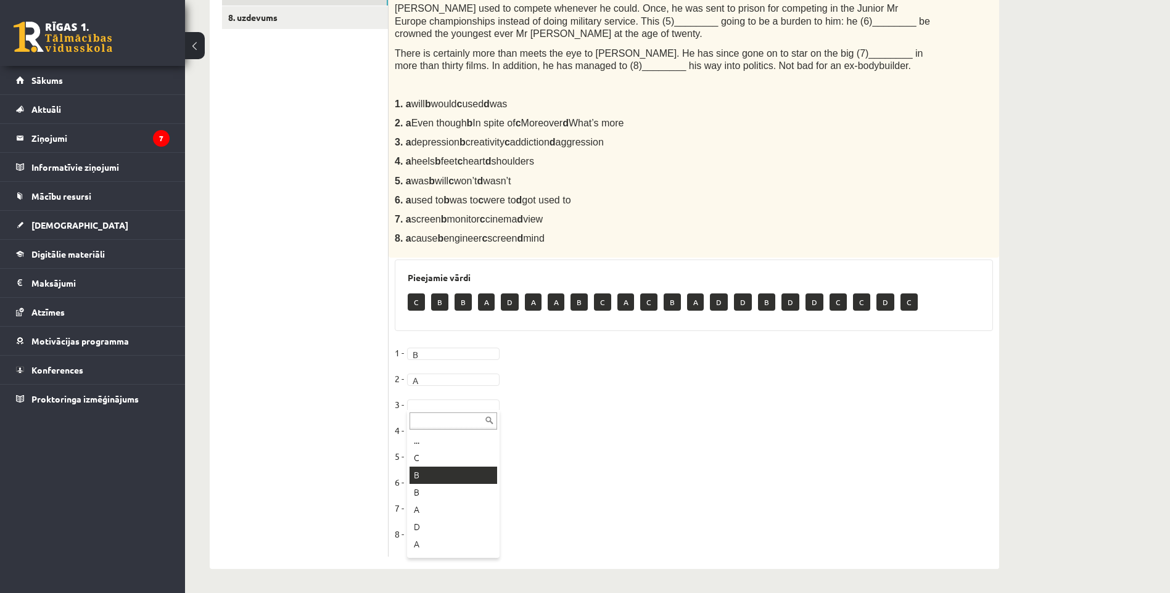
drag, startPoint x: 422, startPoint y: 474, endPoint x: 424, endPoint y: 467, distance: 7.0
drag, startPoint x: 423, startPoint y: 499, endPoint x: 426, endPoint y: 485, distance: 14.5
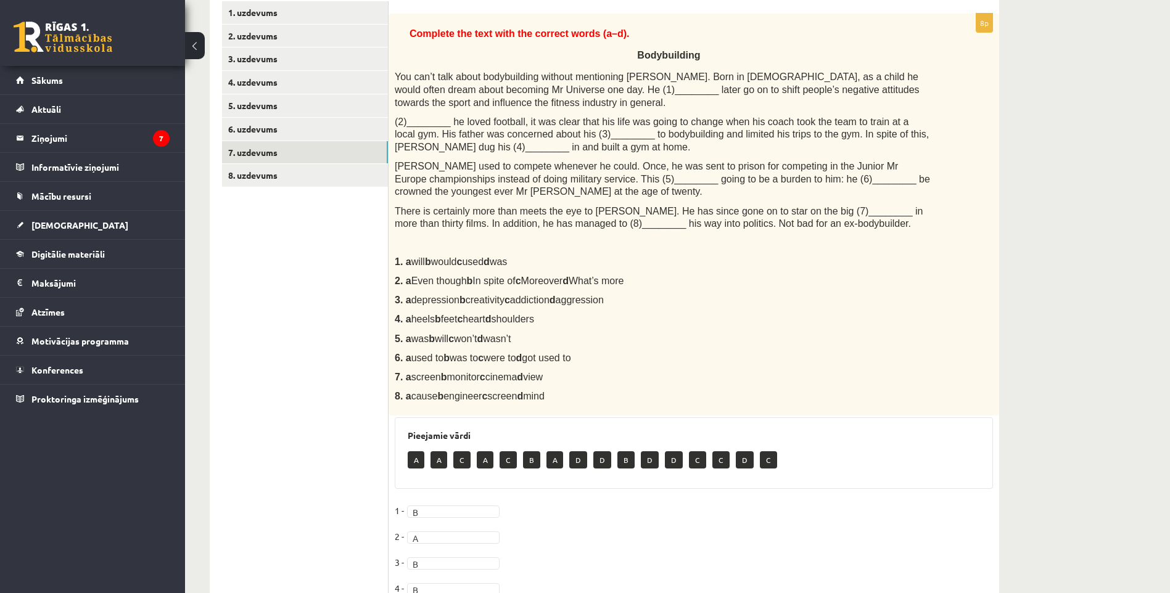
scroll to position [193, 0]
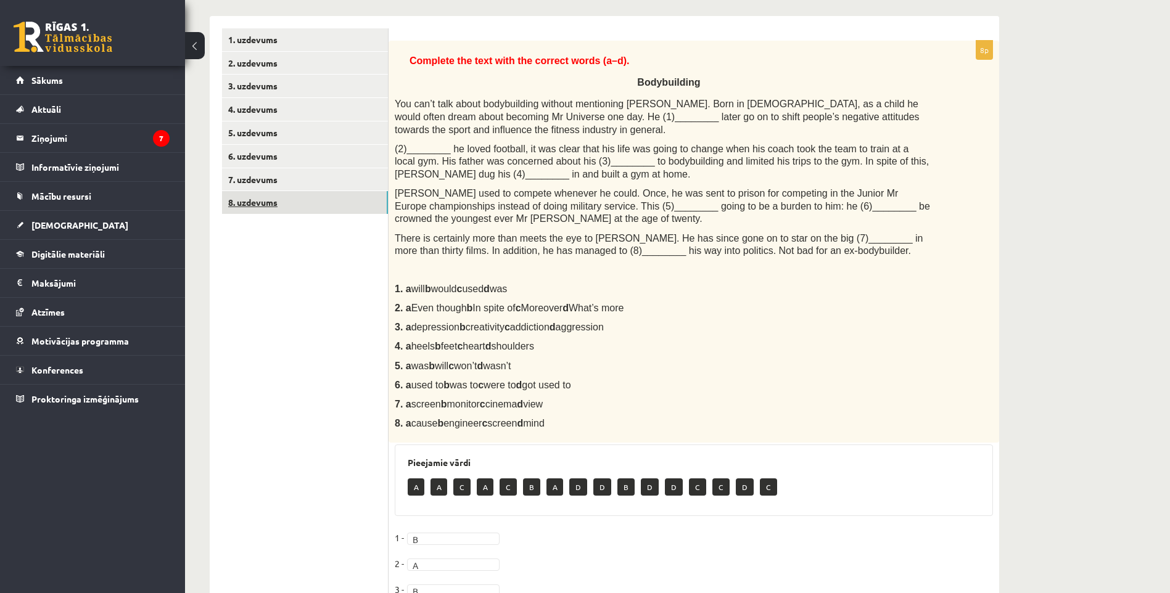
click at [270, 201] on link "8. uzdevums" at bounding box center [305, 202] width 166 height 23
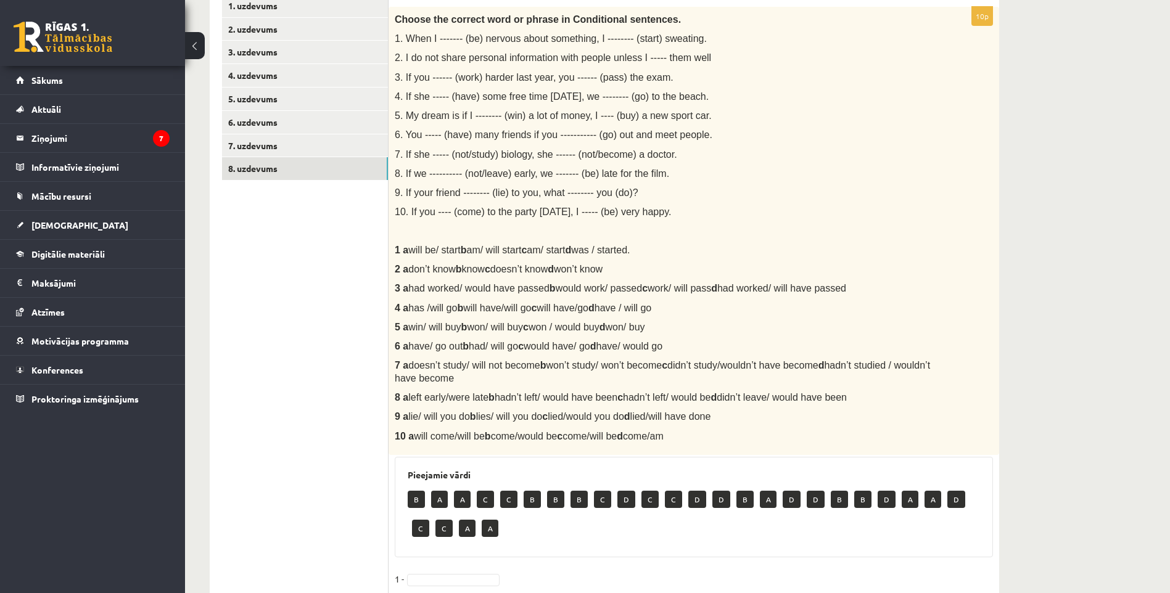
scroll to position [136, 0]
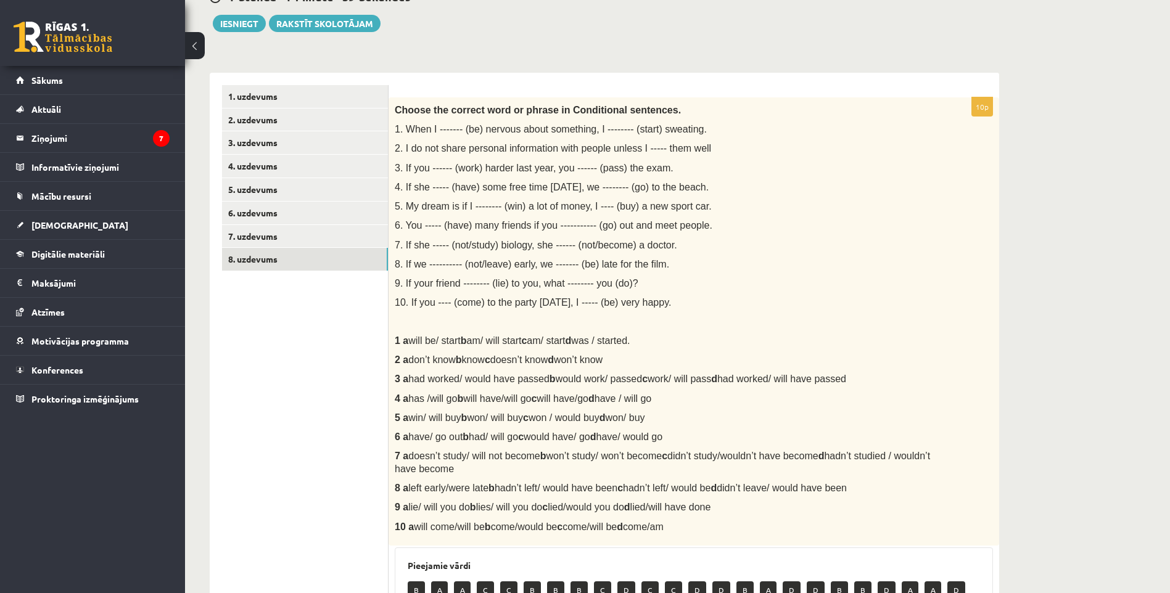
click at [446, 125] on span "1. When I ------- (be) nervous about something, I -------- (start) sweating." at bounding box center [551, 129] width 312 height 10
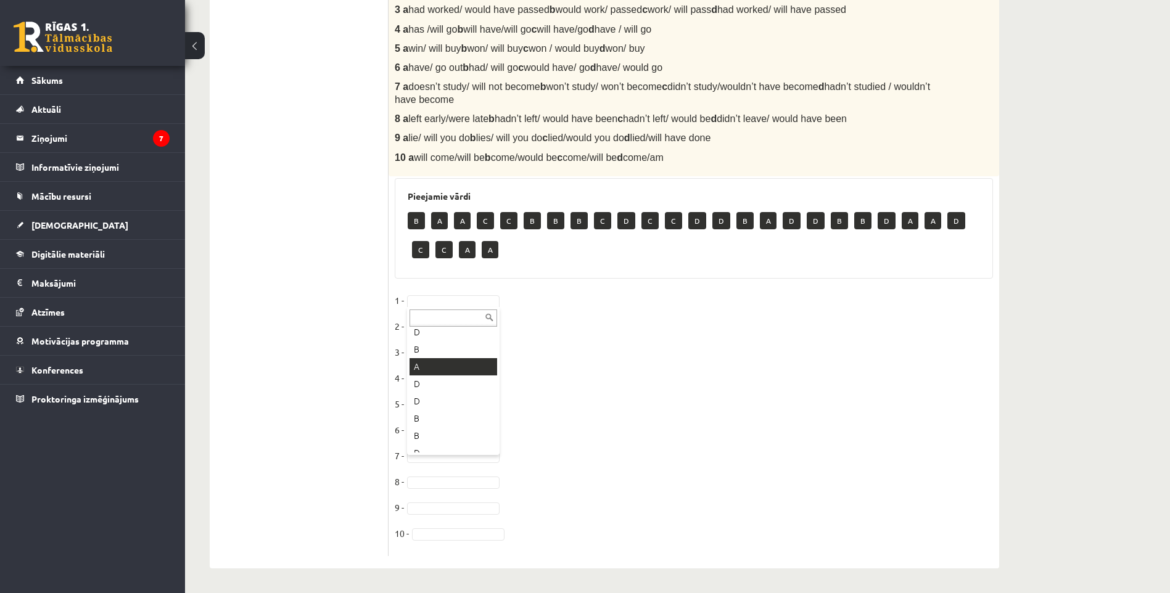
scroll to position [308, 0]
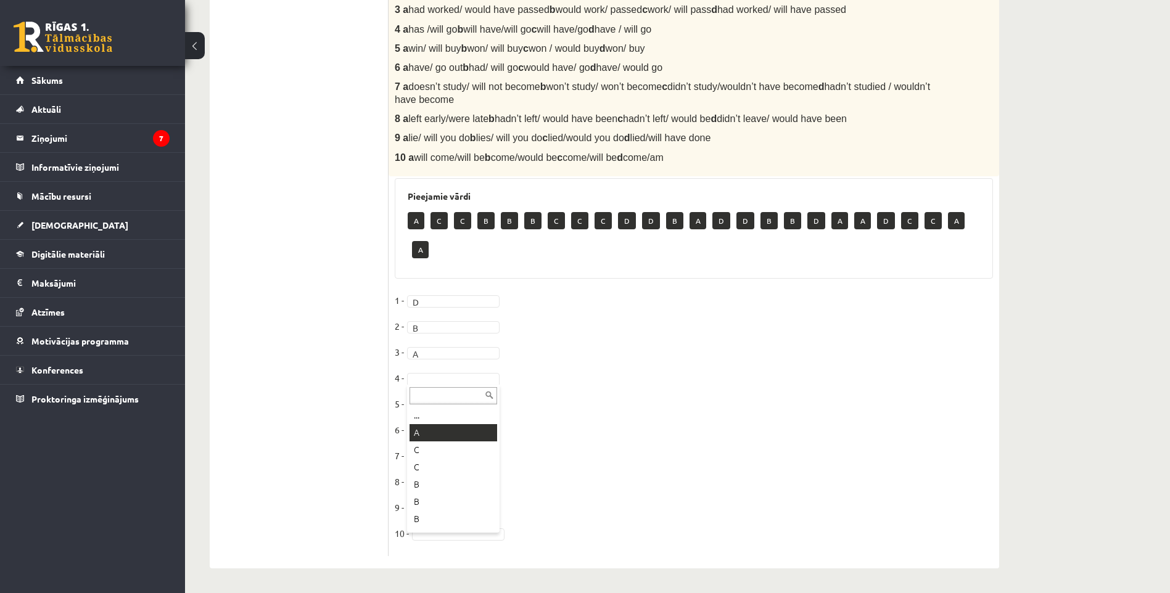
drag, startPoint x: 424, startPoint y: 431, endPoint x: 426, endPoint y: 423, distance: 8.1
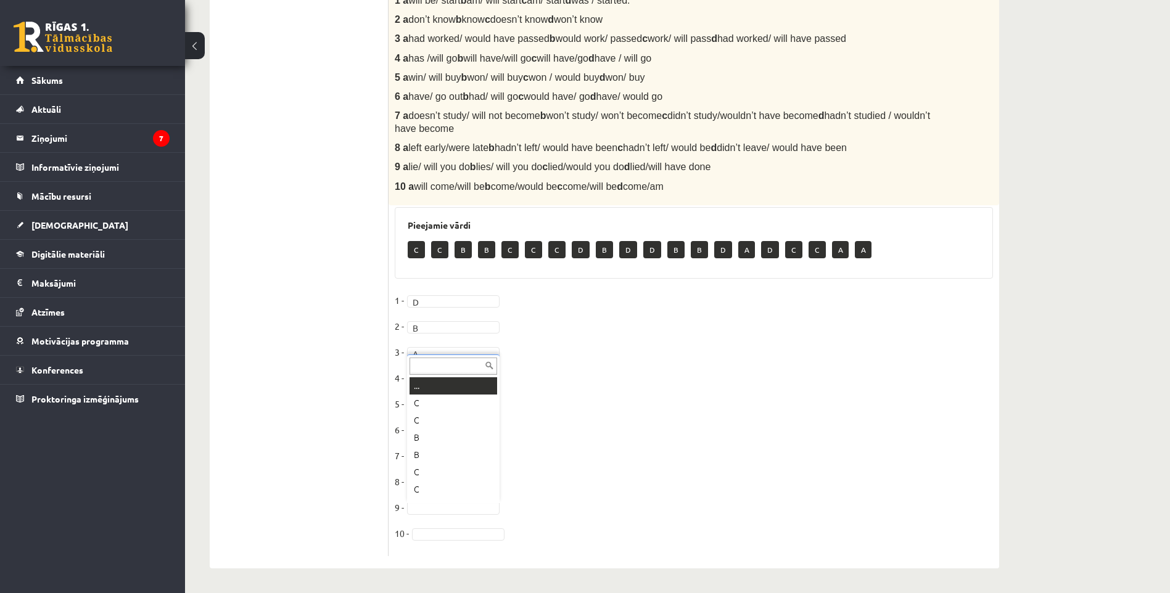
scroll to position [15, 0]
drag, startPoint x: 418, startPoint y: 416, endPoint x: 416, endPoint y: 422, distance: 6.3
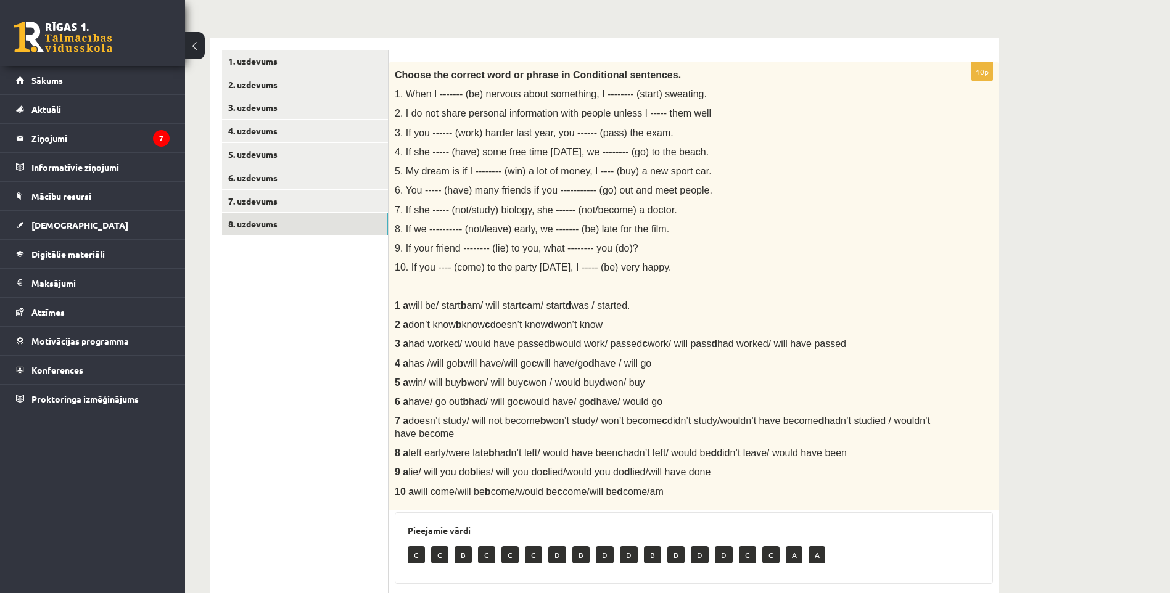
scroll to position [0, 0]
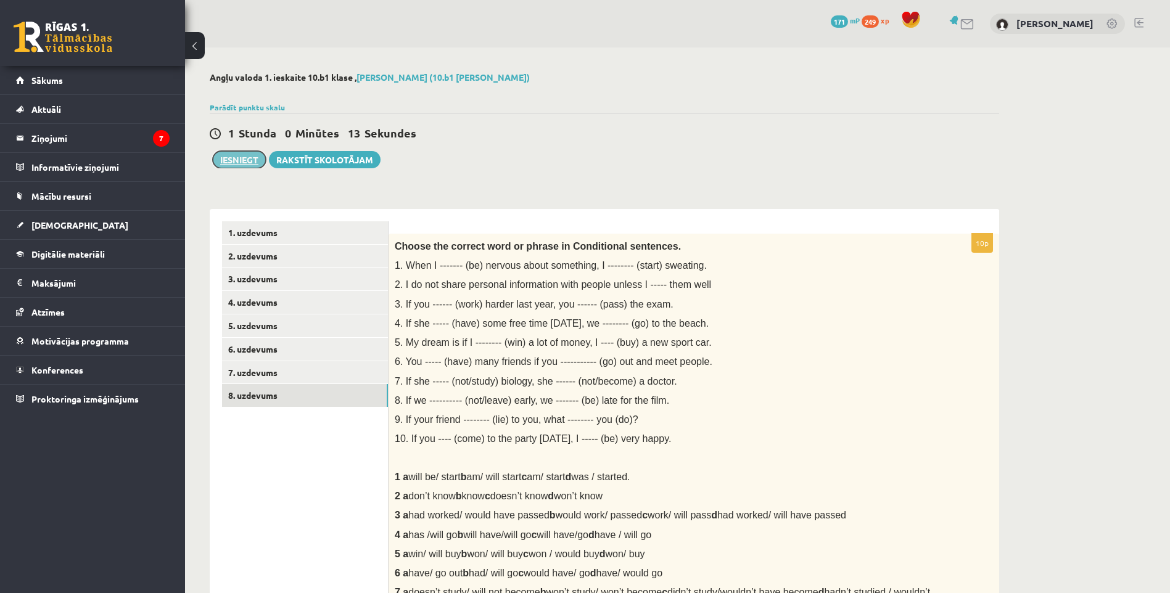
click at [242, 161] on button "Iesniegt" at bounding box center [239, 159] width 53 height 17
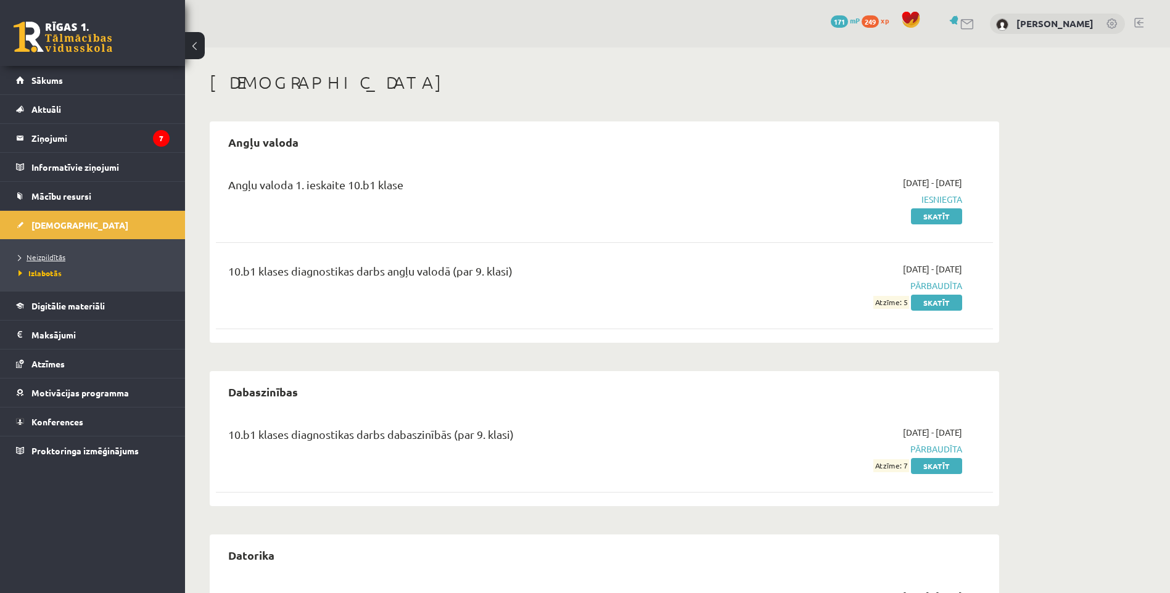
click at [45, 262] on link "Neizpildītās" at bounding box center [96, 257] width 154 height 11
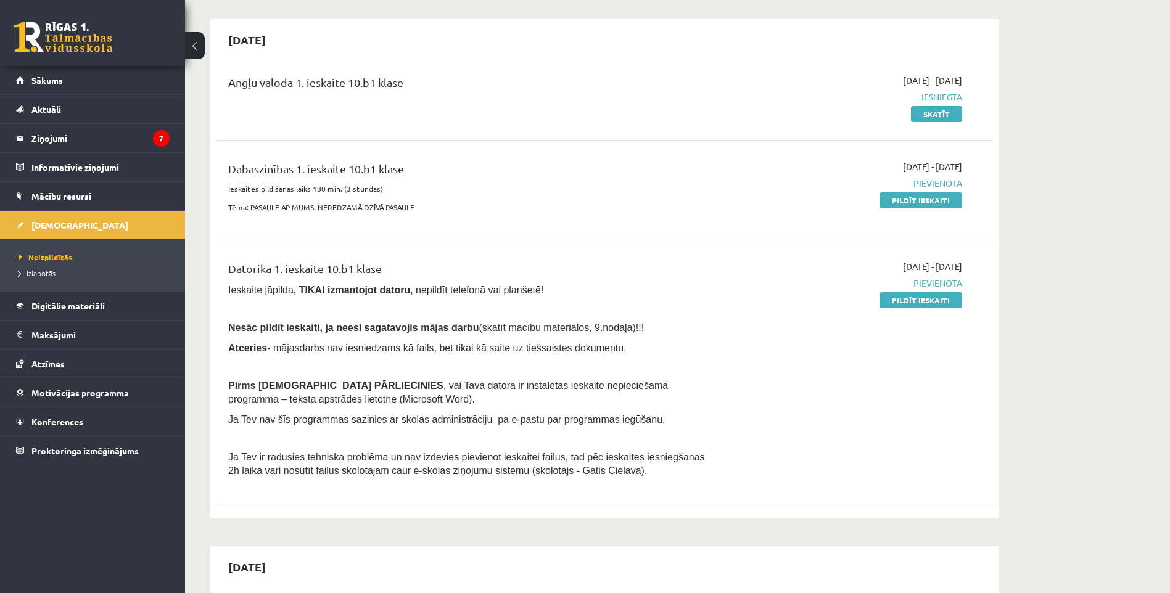
scroll to position [123, 0]
